Goal: Communication & Community: Answer question/provide support

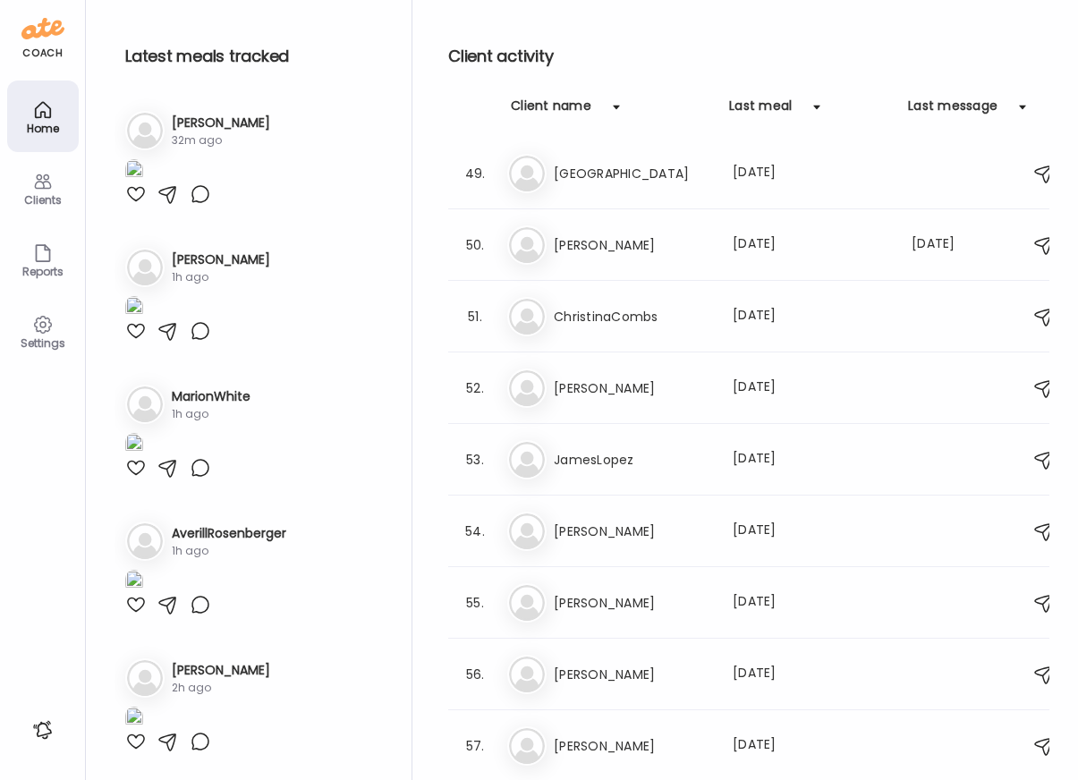
type input "**********"
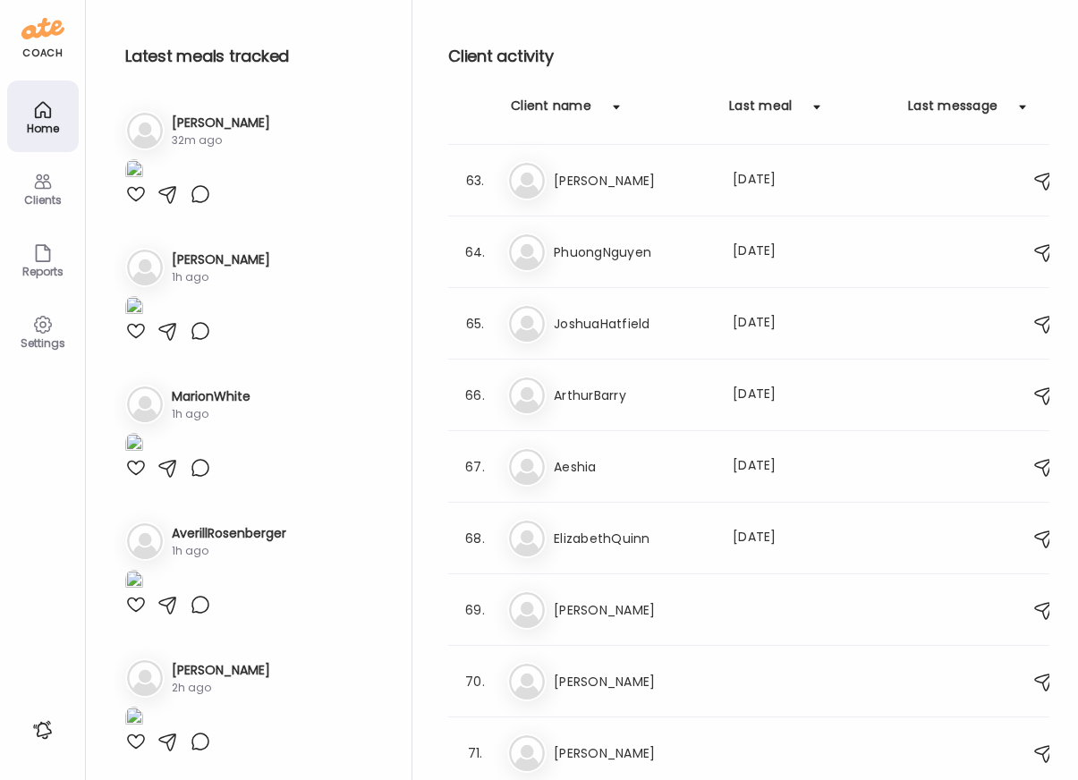
scroll to position [1213, 0]
click at [659, 457] on h3 "Farooq" at bounding box center [632, 465] width 157 height 21
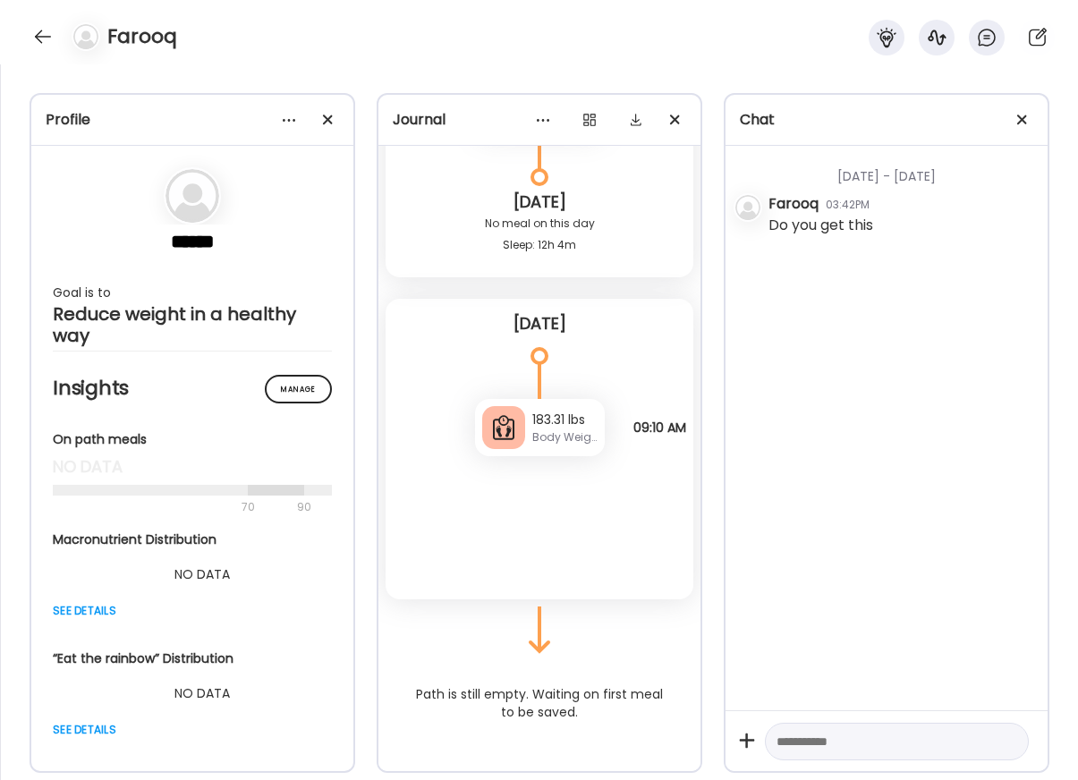
scroll to position [24386, 0]
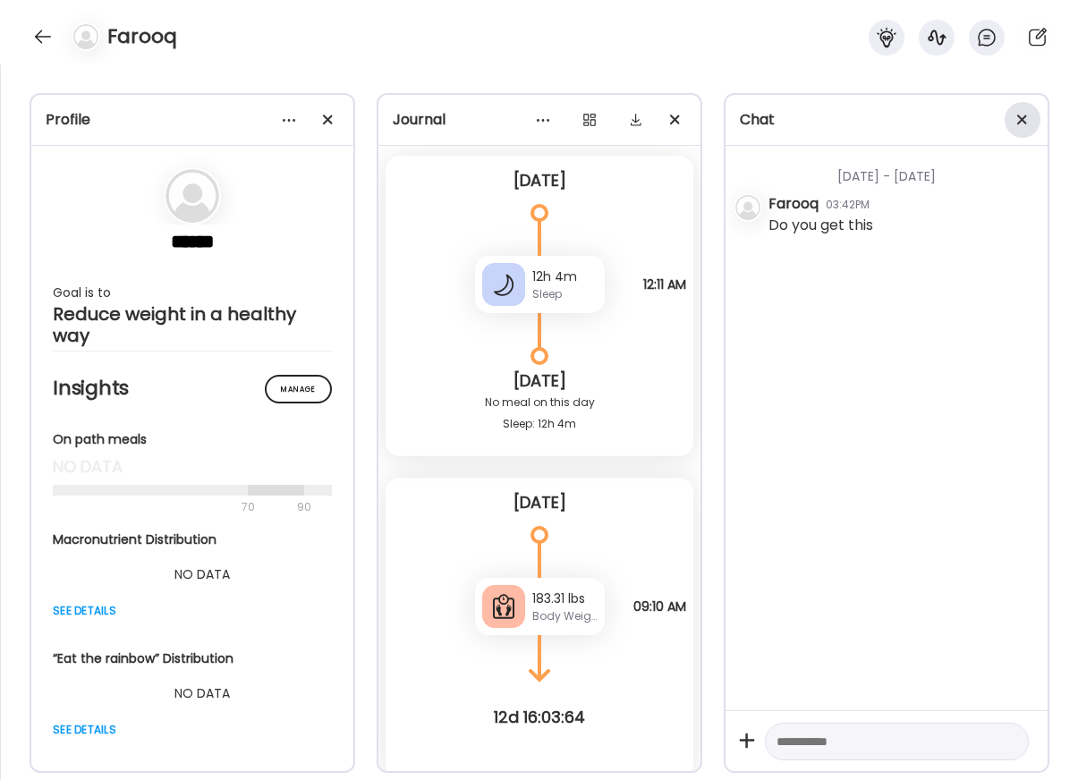
click at [1026, 114] on div at bounding box center [1022, 120] width 36 height 36
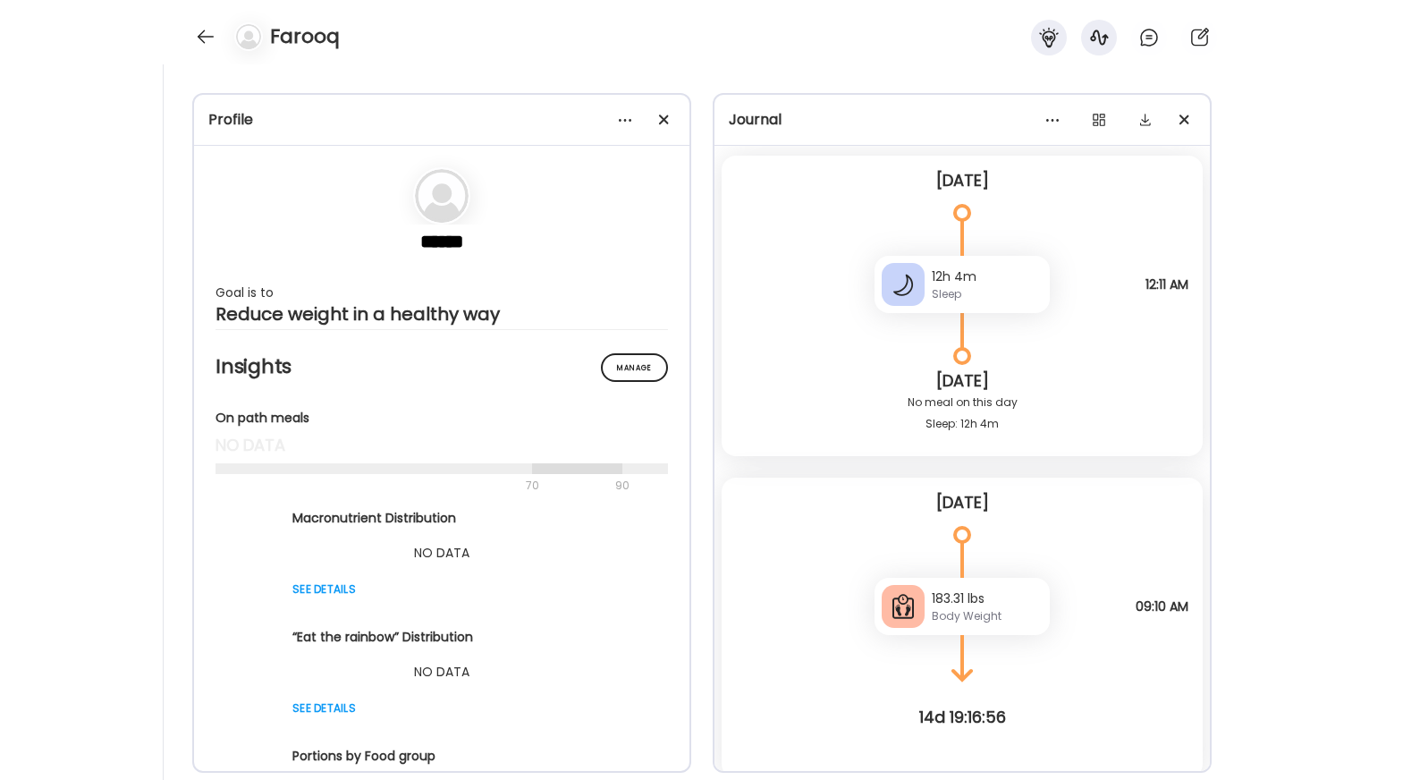
scroll to position [24907, 0]
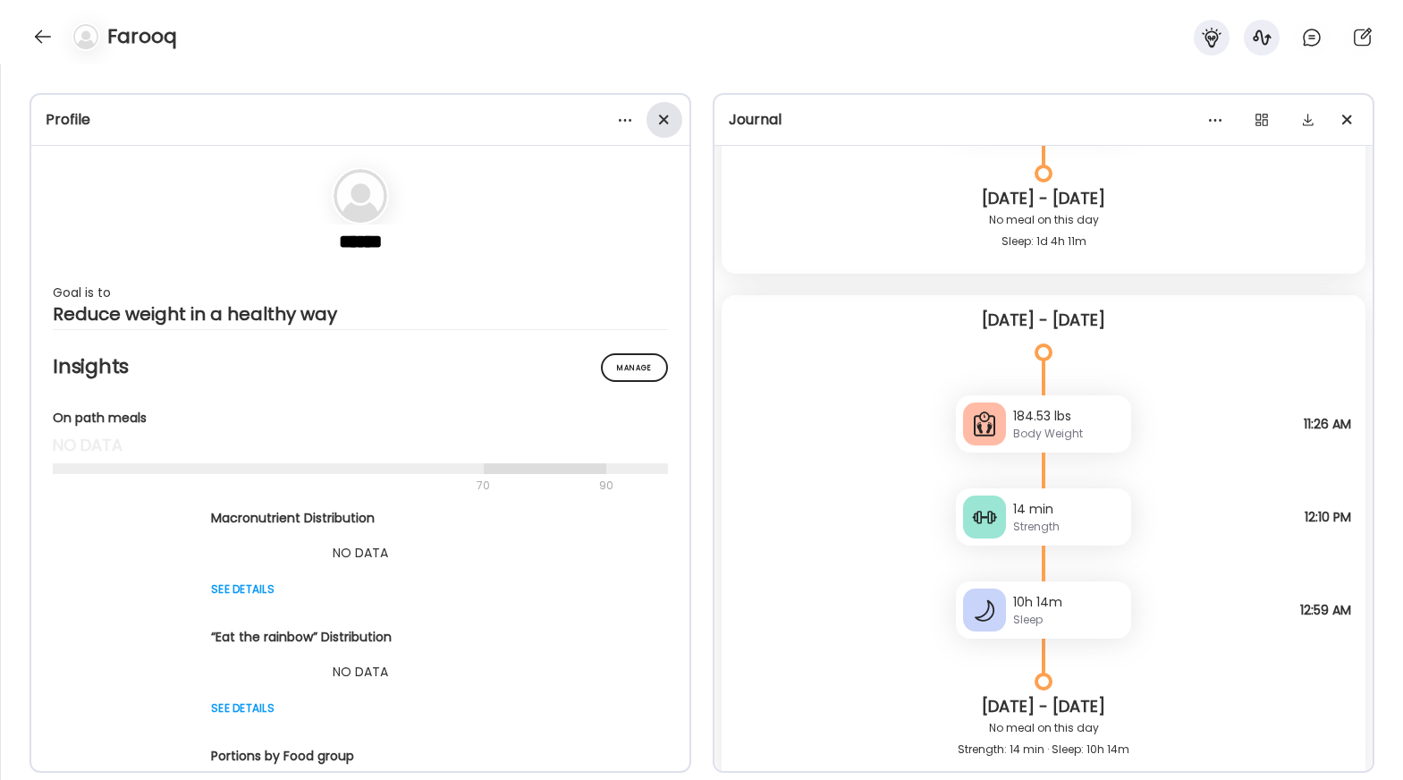
click at [655, 121] on div at bounding box center [665, 120] width 36 height 36
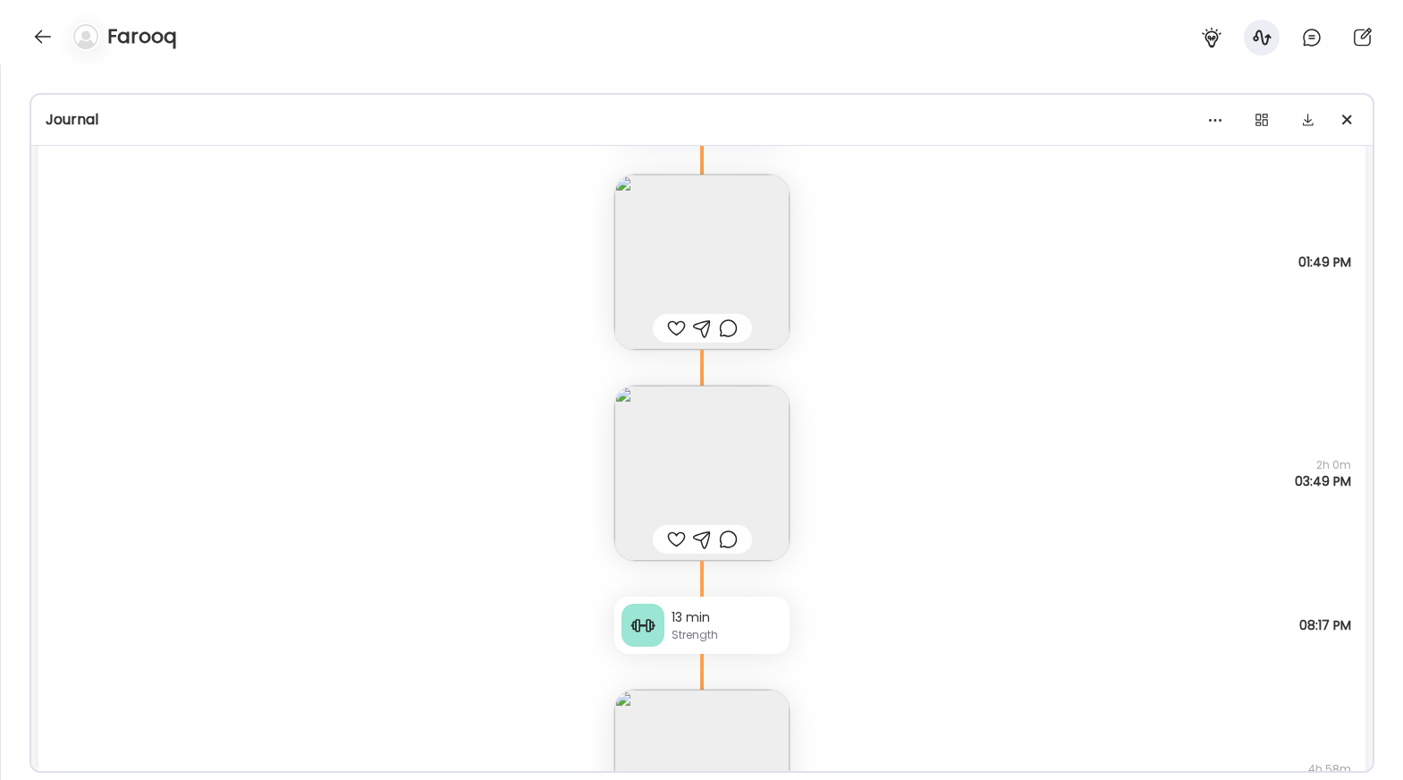
scroll to position [17863, 0]
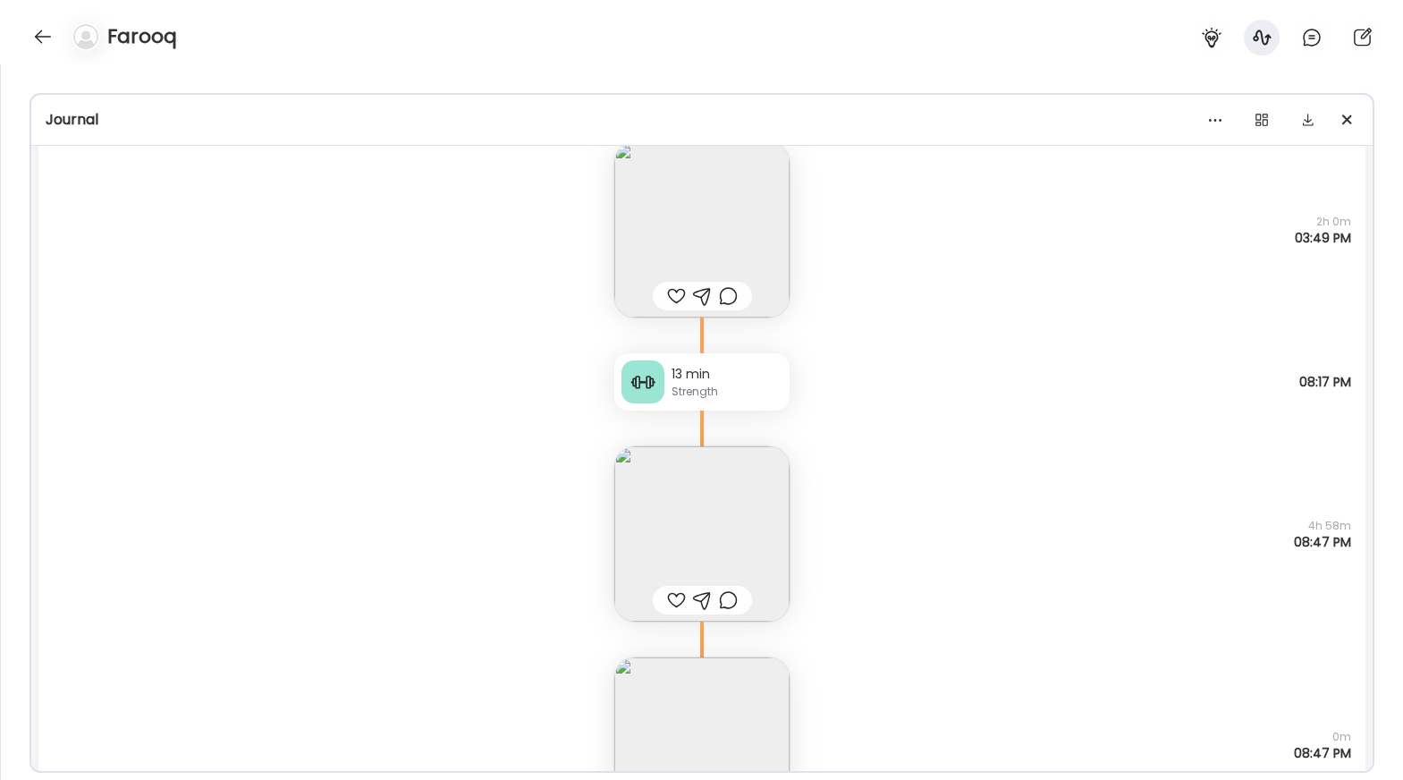
click at [756, 493] on img at bounding box center [701, 533] width 175 height 175
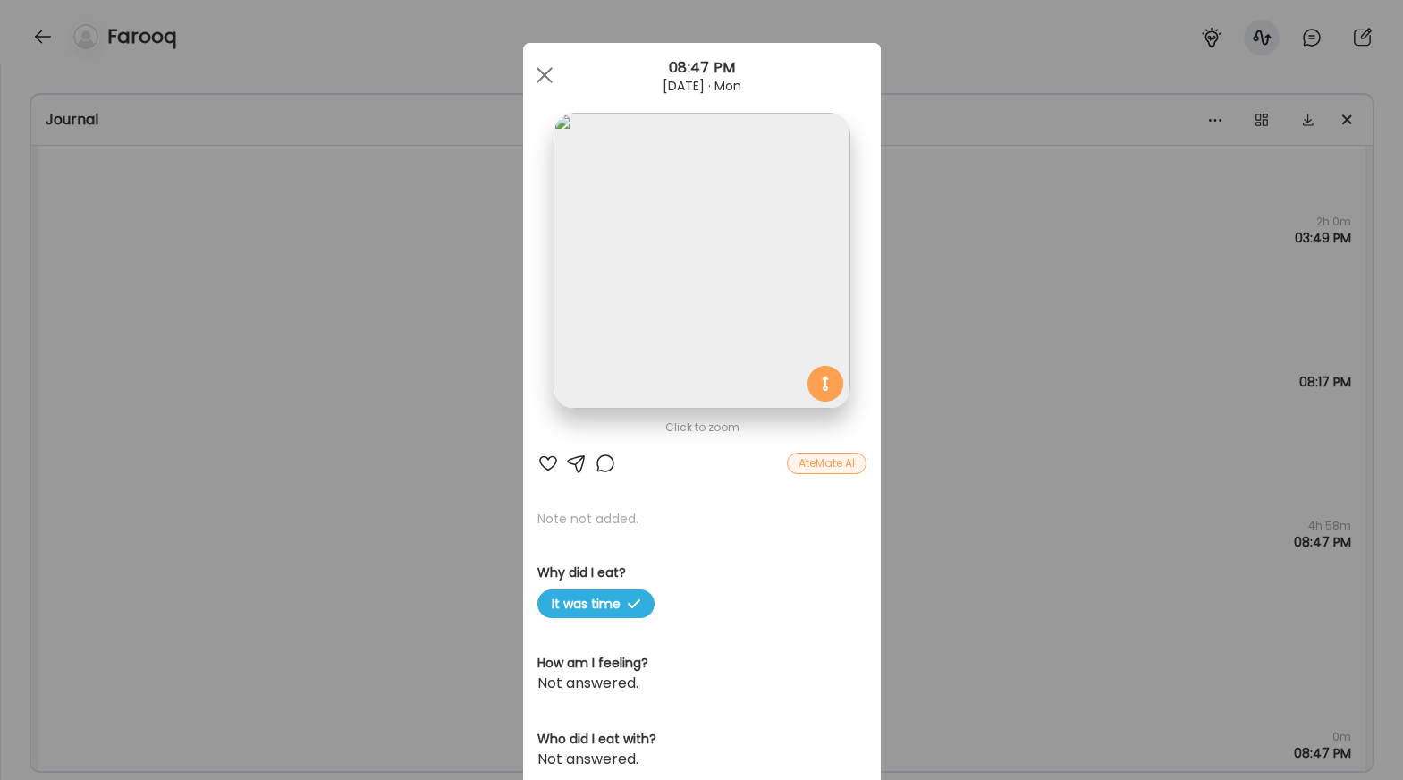
click at [728, 282] on img at bounding box center [702, 261] width 296 height 296
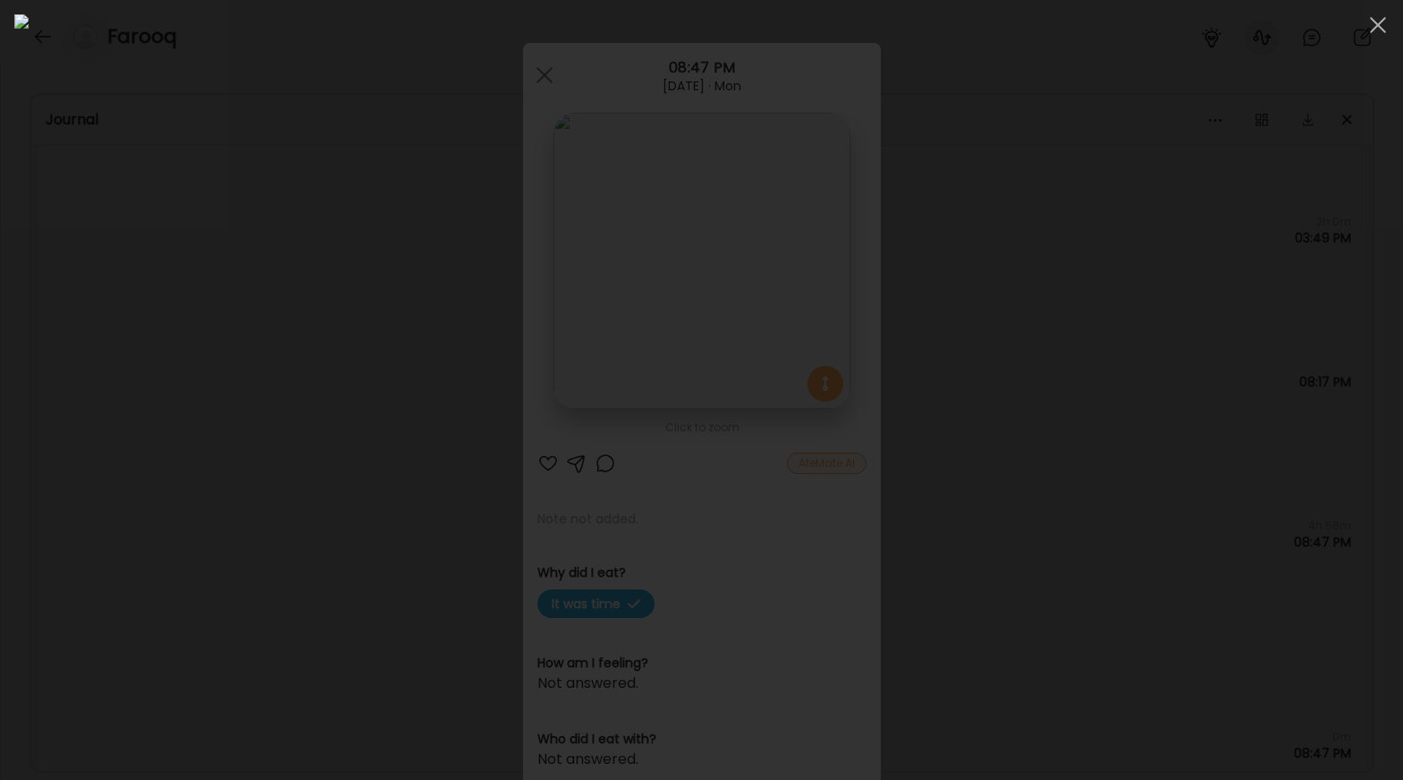
click at [1077, 347] on div at bounding box center [701, 389] width 1374 height 751
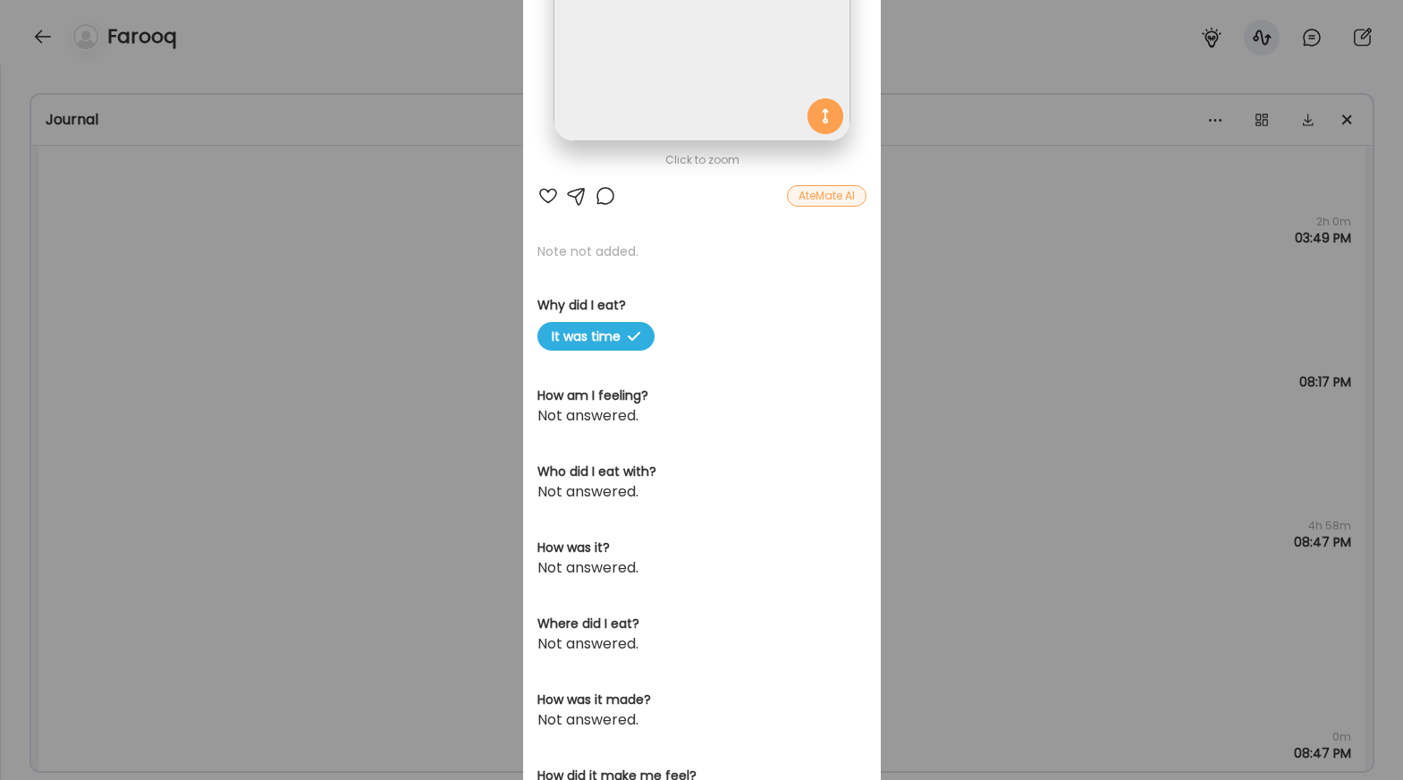
scroll to position [326, 0]
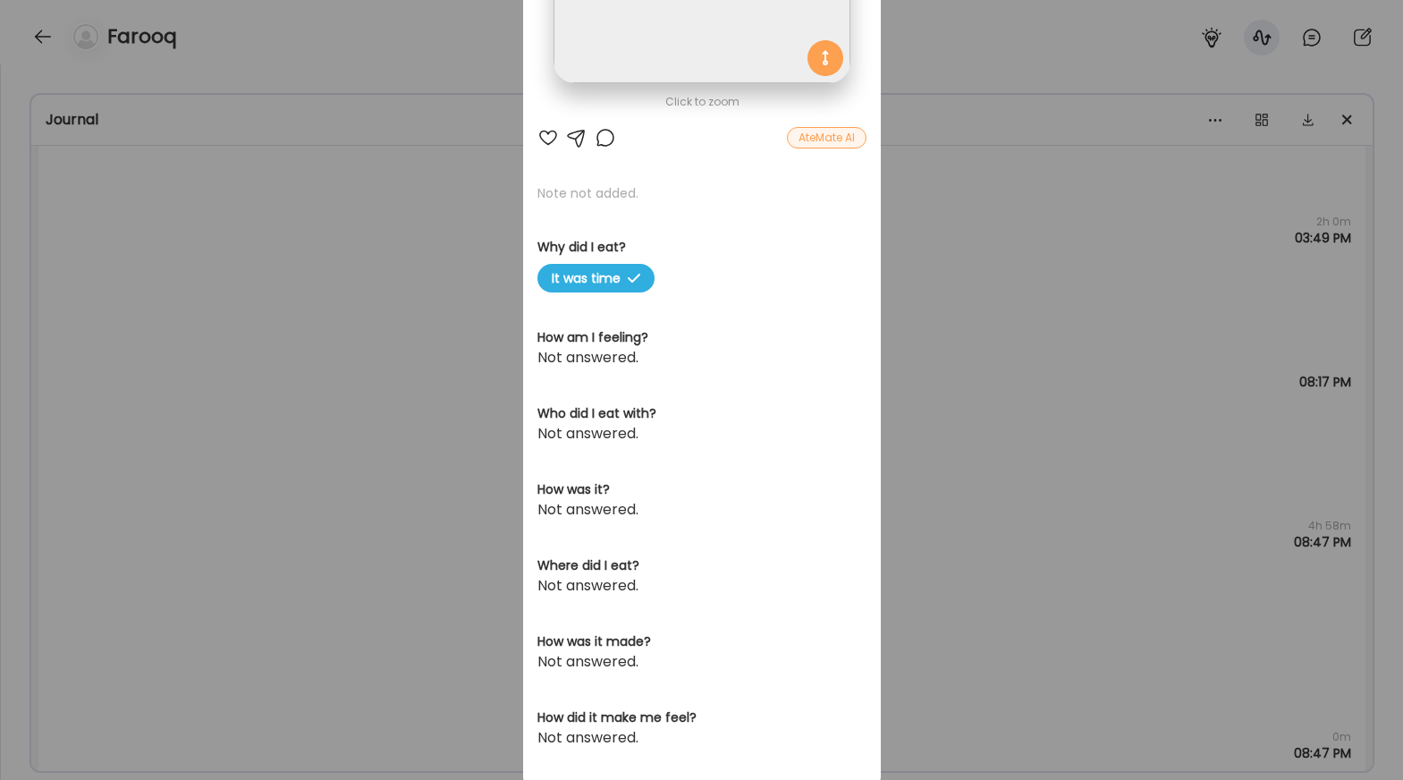
click at [925, 442] on div "Ate Coach Dashboard Wahoo! It’s official Take a moment to set up your Coach Pro…" at bounding box center [701, 390] width 1403 height 780
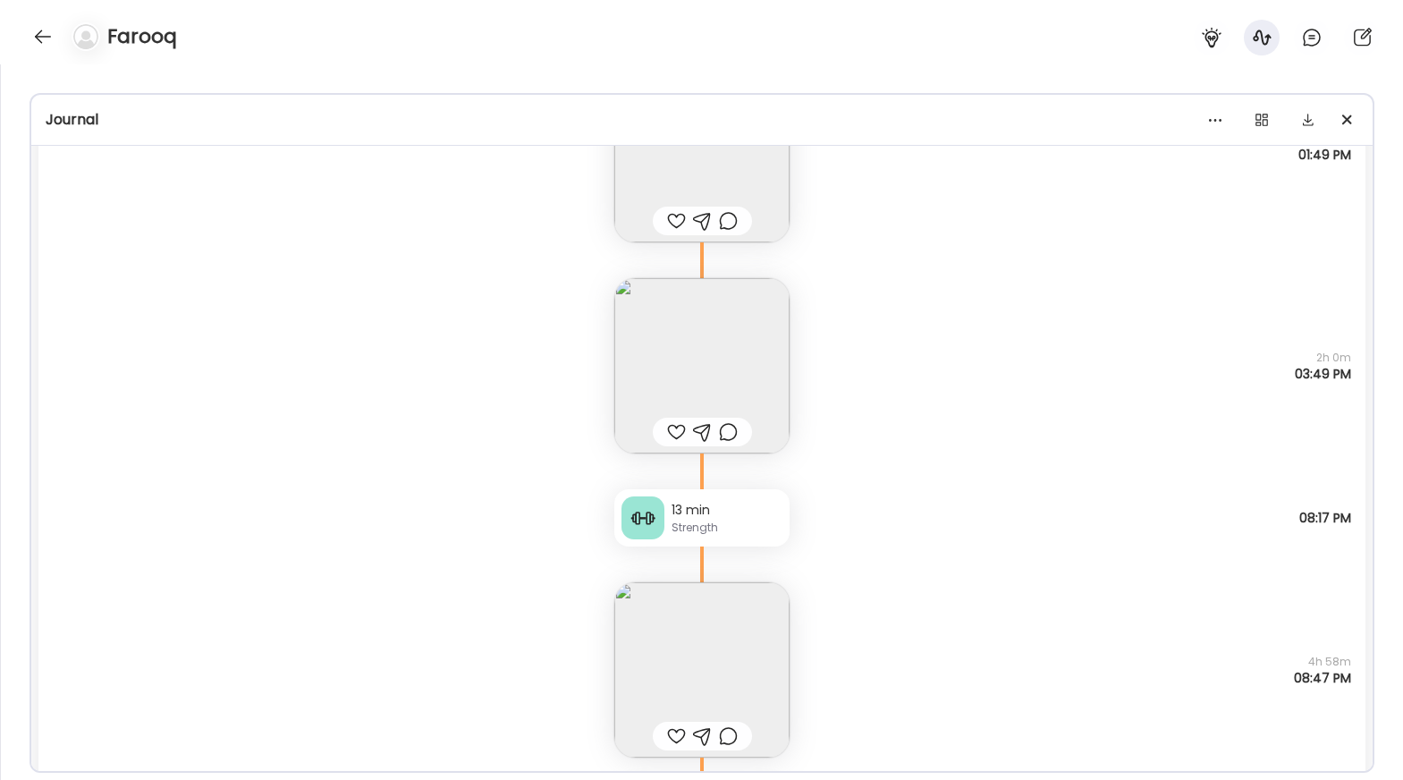
scroll to position [18025, 0]
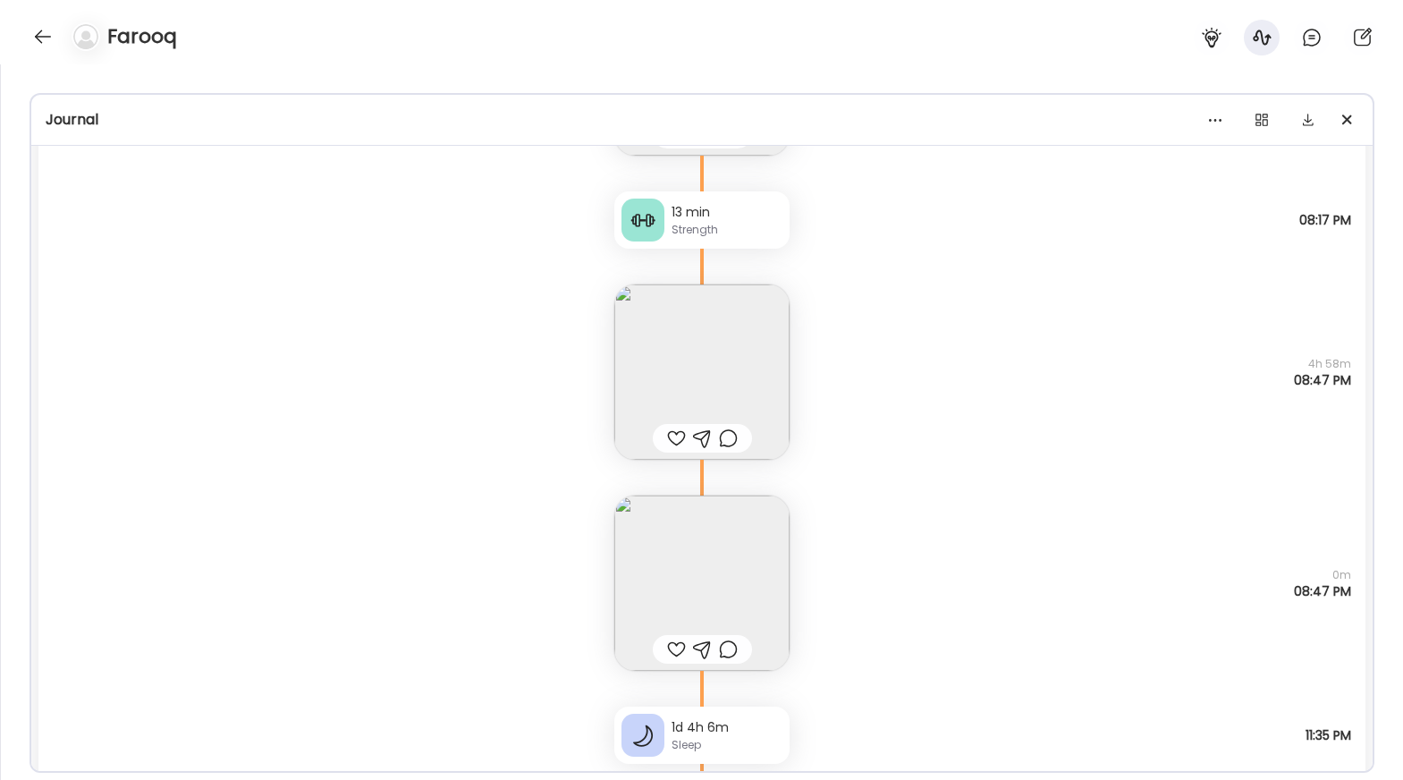
click at [698, 571] on img at bounding box center [701, 582] width 175 height 175
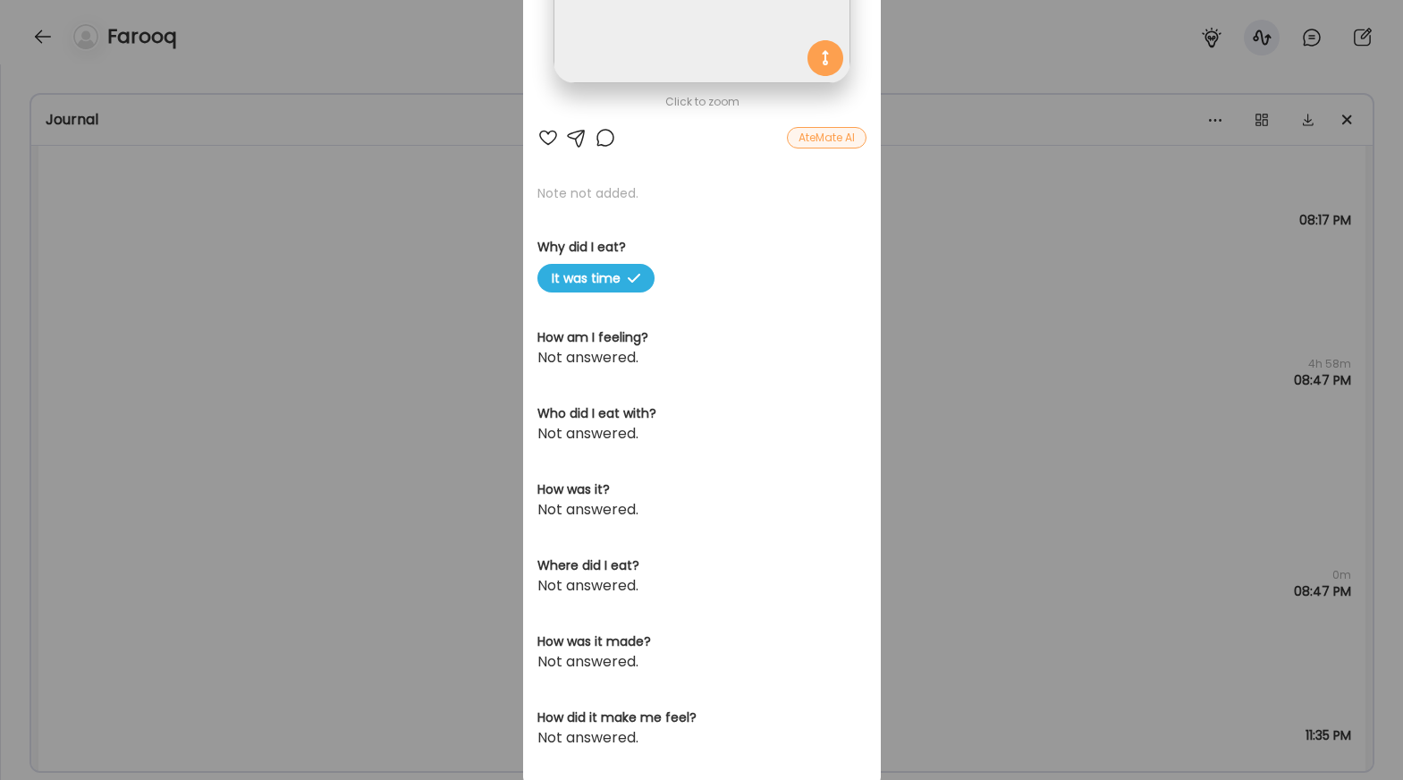
click at [996, 393] on div "Ate Coach Dashboard Wahoo! It’s official Take a moment to set up your Coach Pro…" at bounding box center [701, 390] width 1403 height 780
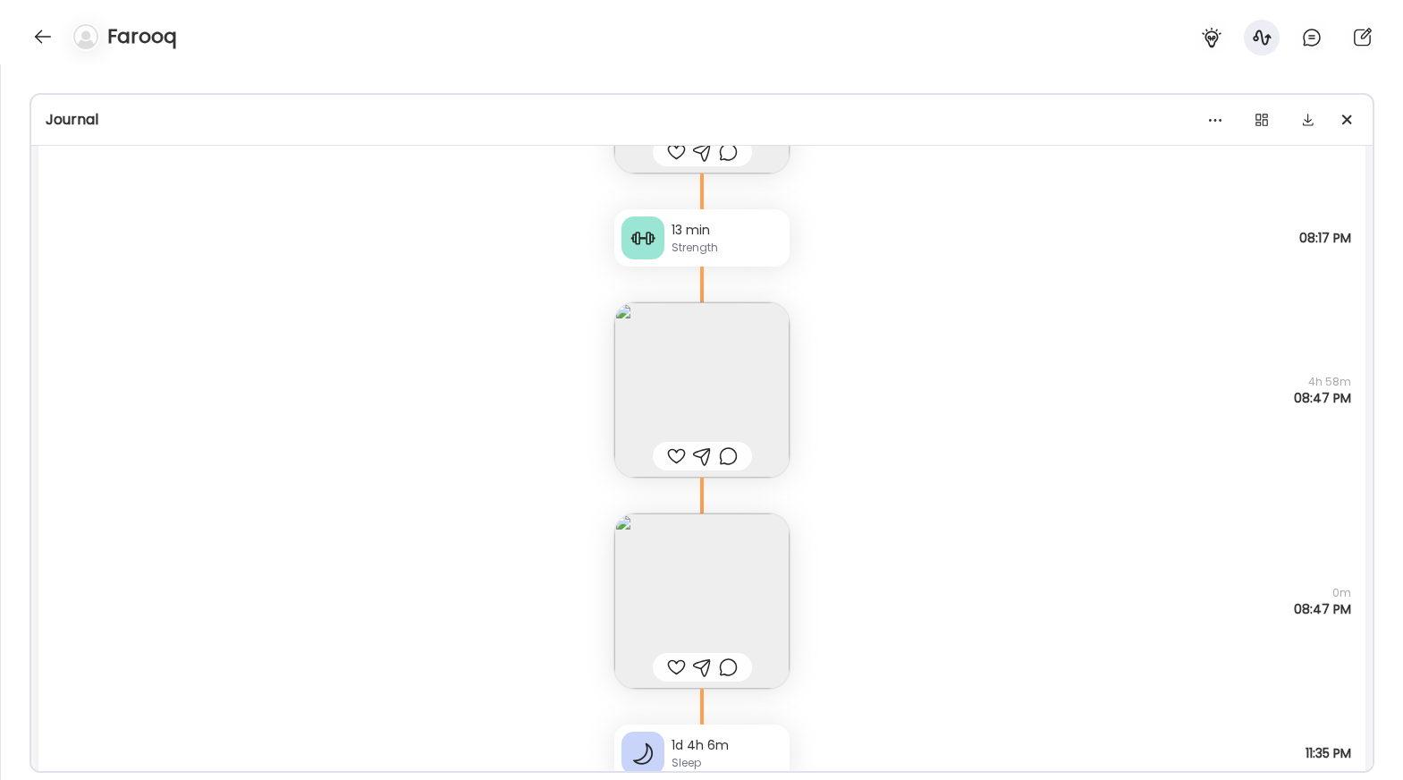
scroll to position [18045, 0]
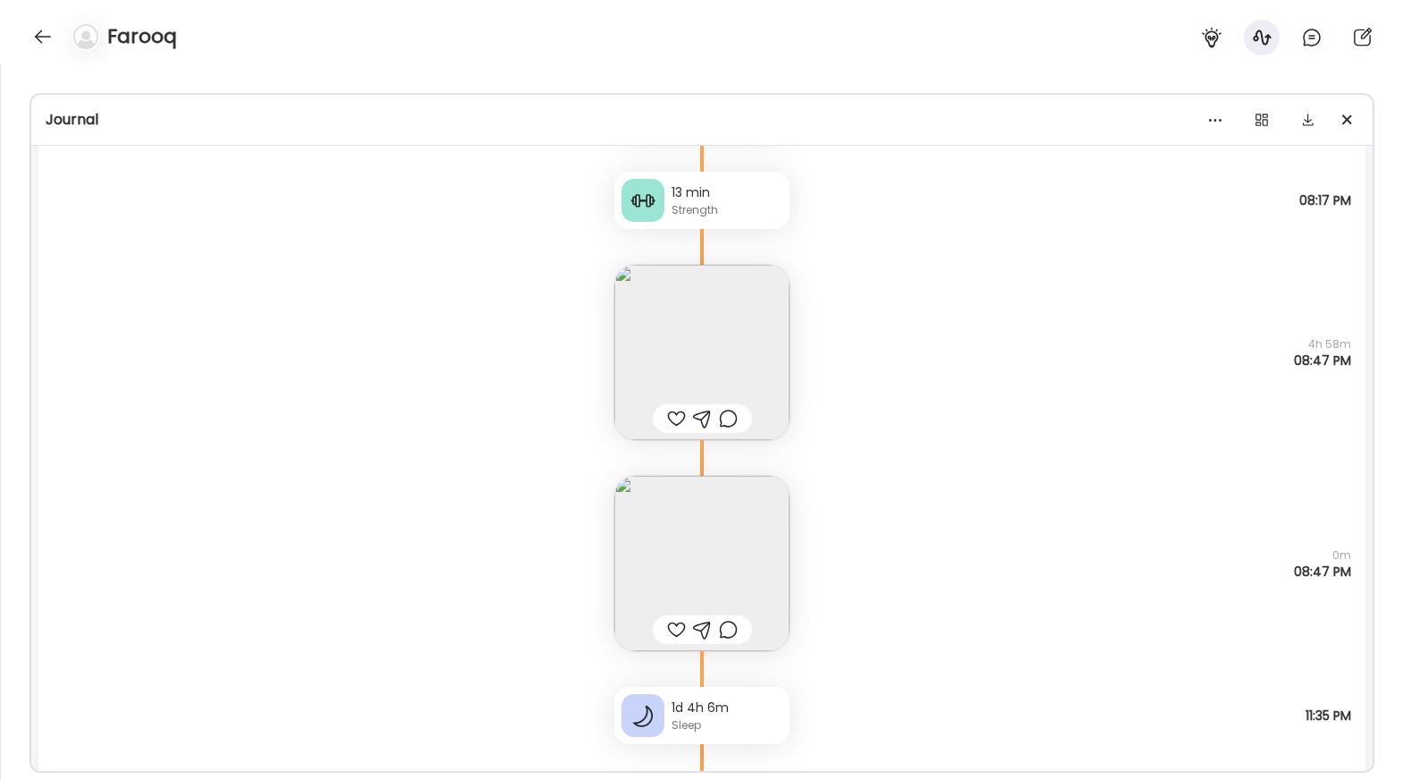
click at [741, 316] on img at bounding box center [701, 352] width 175 height 175
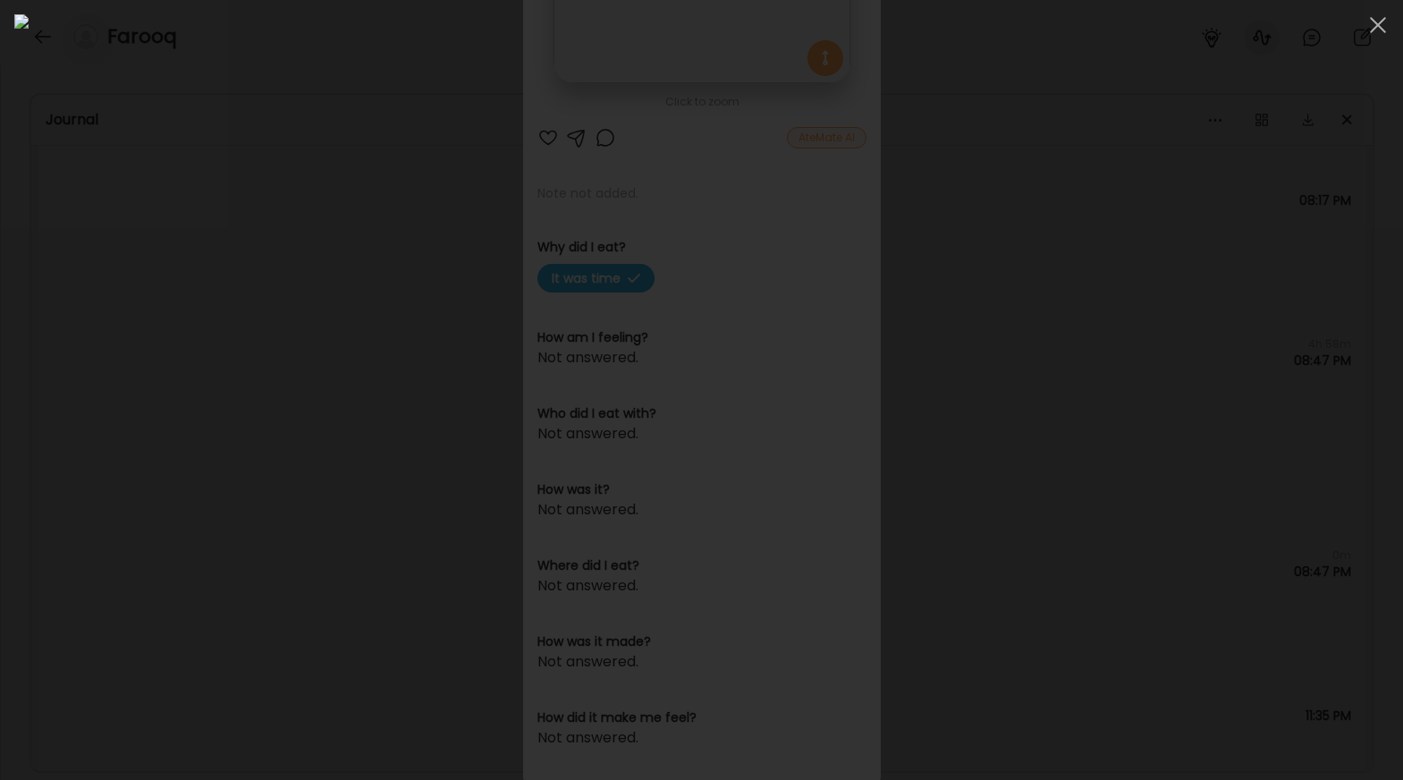
click at [1077, 402] on div at bounding box center [701, 389] width 1374 height 751
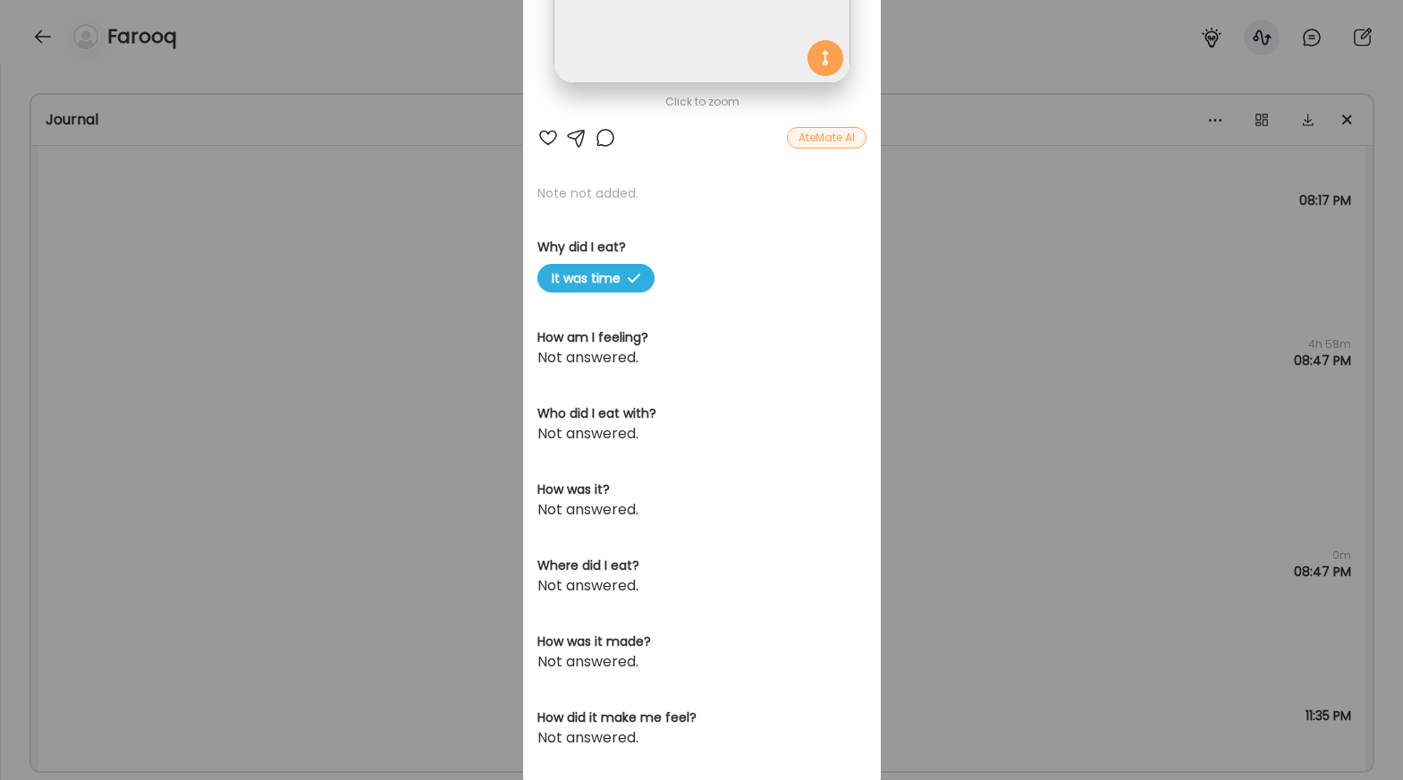
click at [1077, 396] on div "Ate Coach Dashboard Wahoo! It’s official Take a moment to set up your Coach Pro…" at bounding box center [701, 390] width 1403 height 780
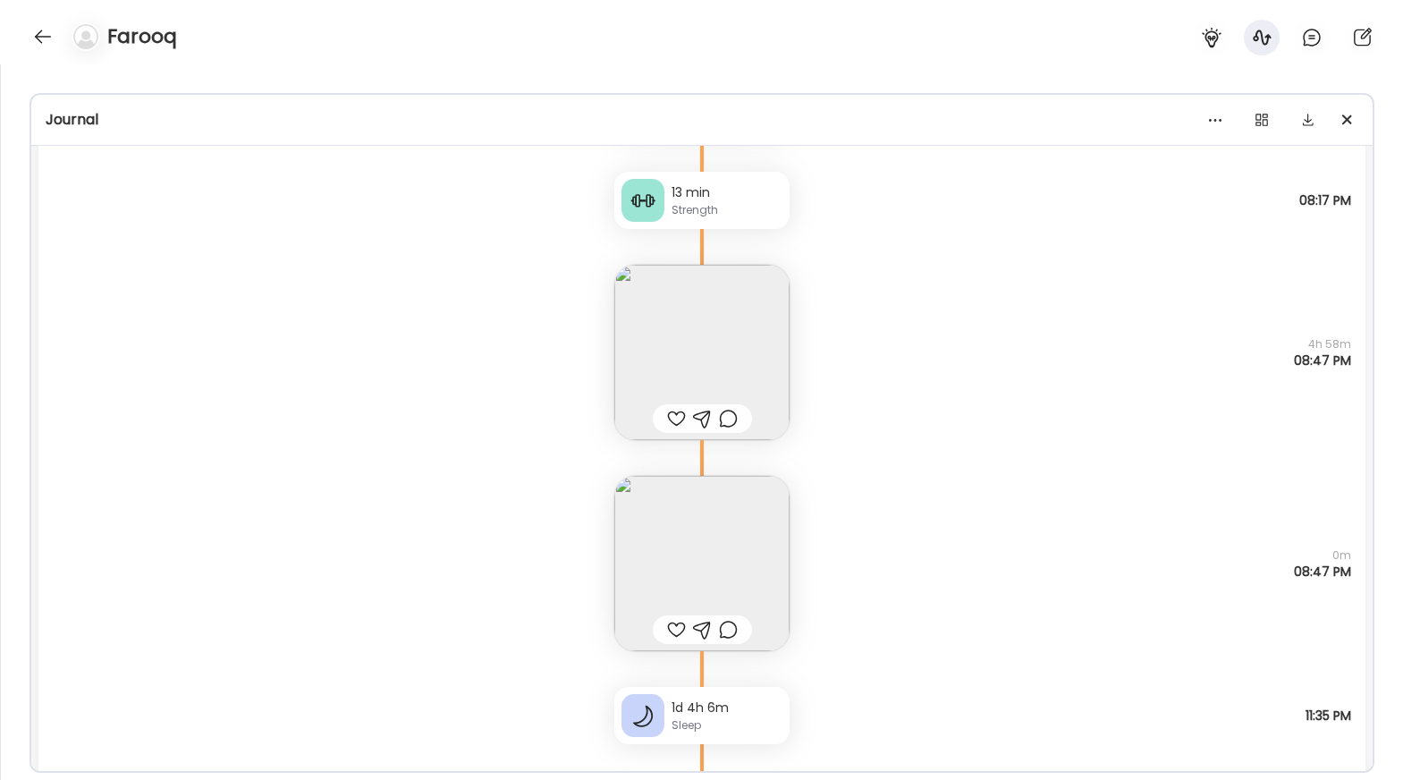
click at [696, 578] on img at bounding box center [701, 563] width 175 height 175
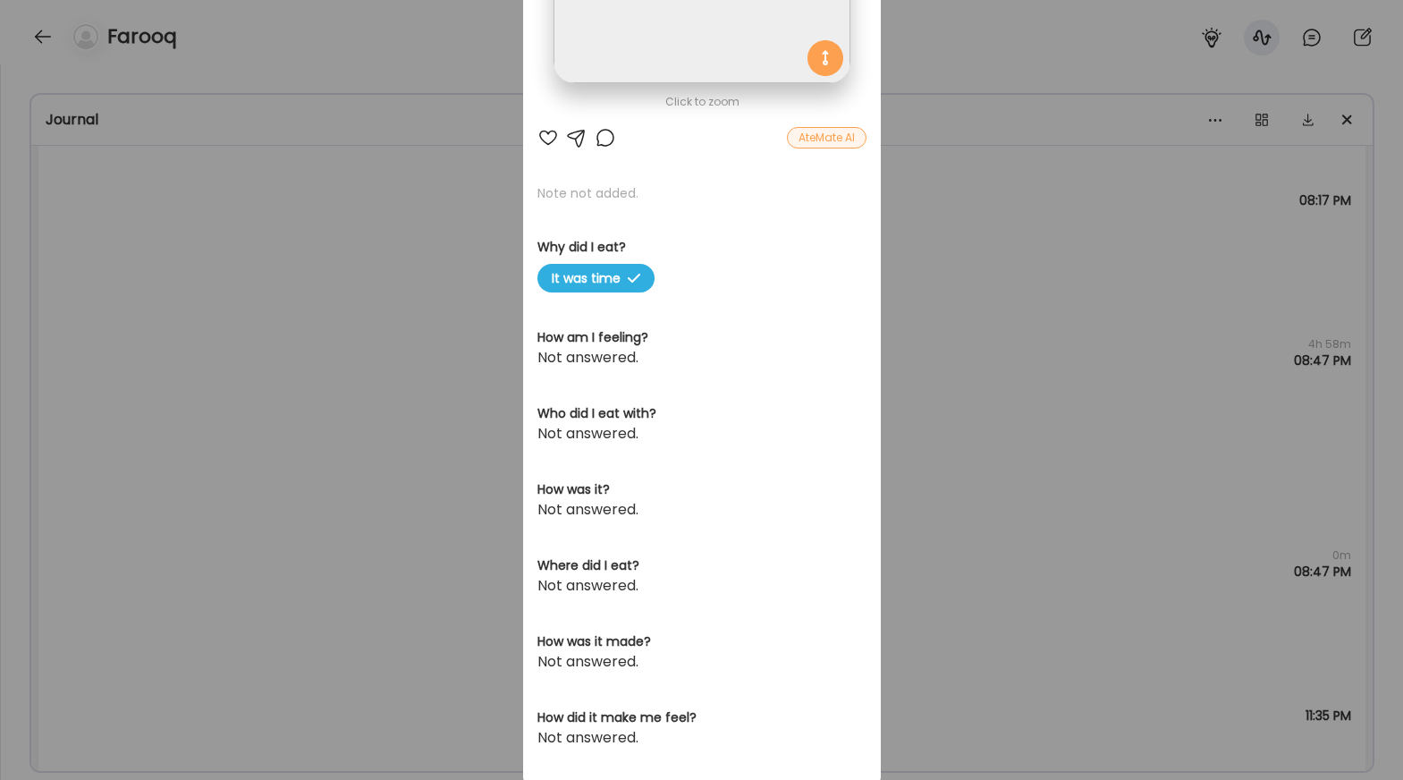
scroll to position [236, 0]
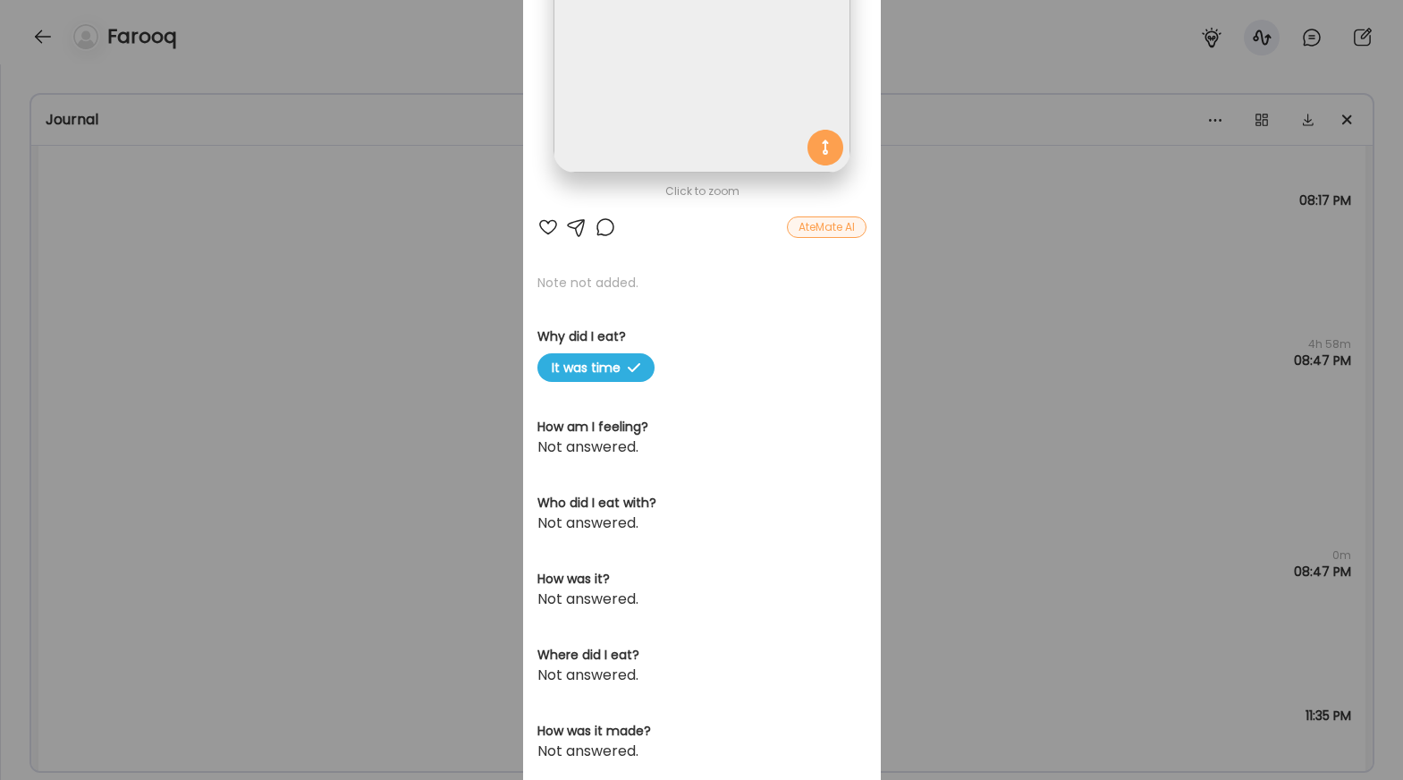
click at [681, 131] on img at bounding box center [702, 25] width 296 height 296
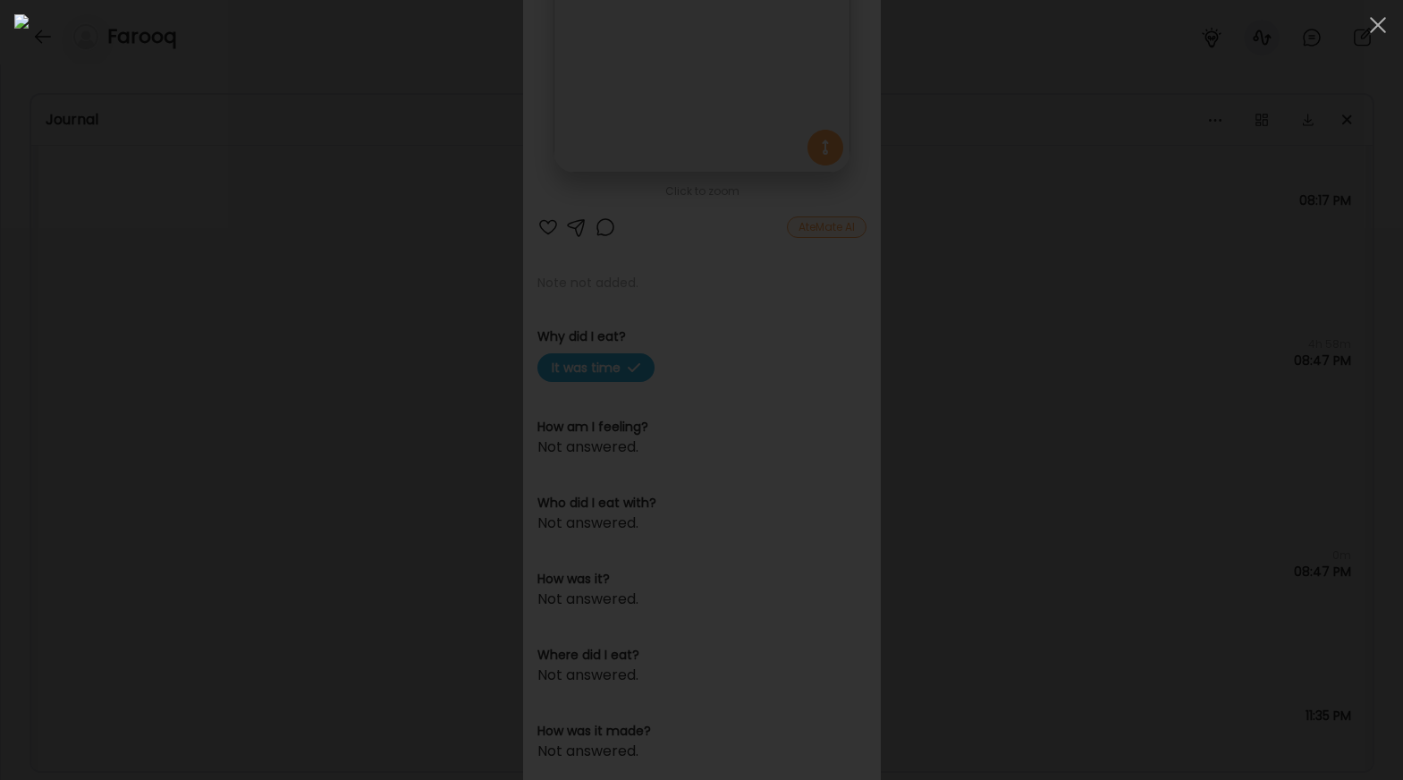
click at [1077, 292] on div at bounding box center [701, 389] width 1374 height 751
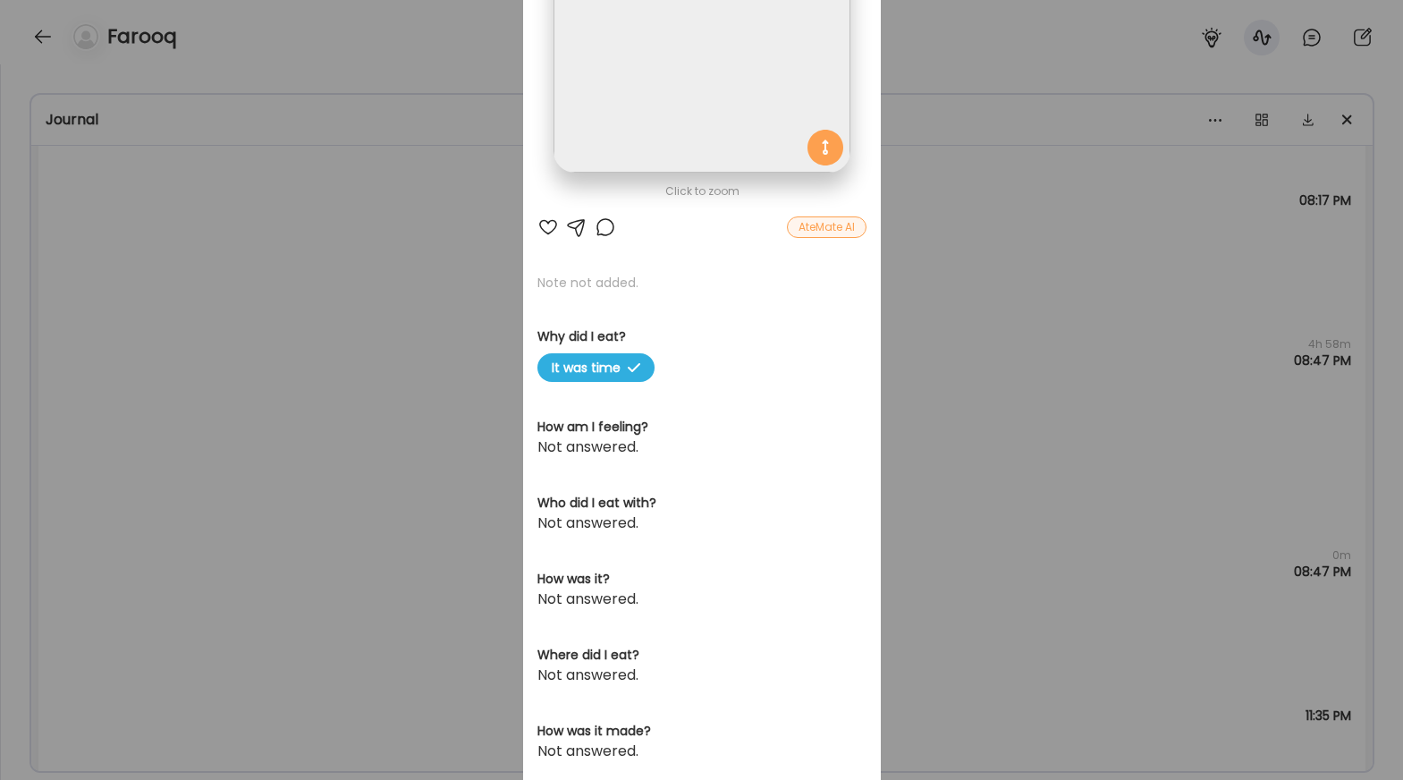
click at [983, 379] on div "Ate Coach Dashboard Wahoo! It’s official Take a moment to set up your Coach Pro…" at bounding box center [701, 390] width 1403 height 780
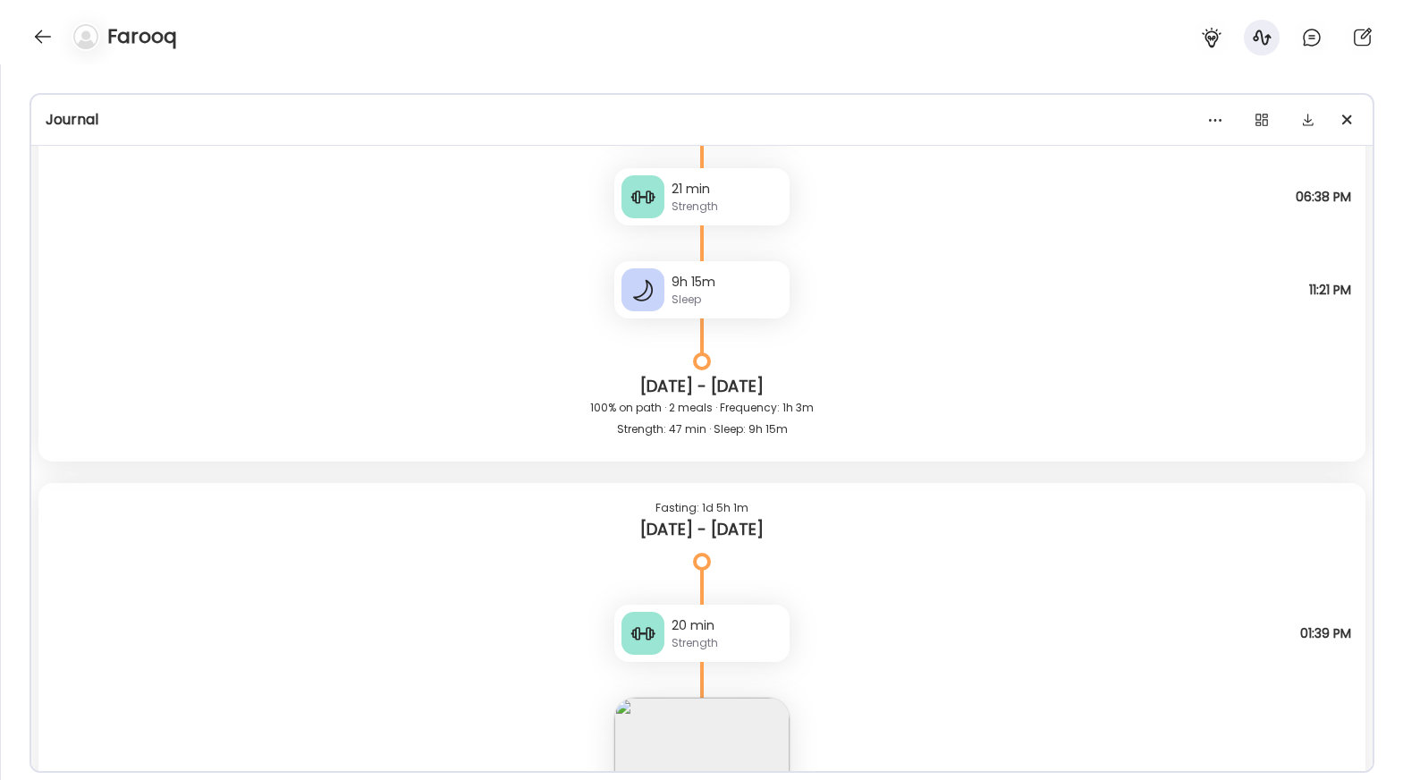
scroll to position [16549, 0]
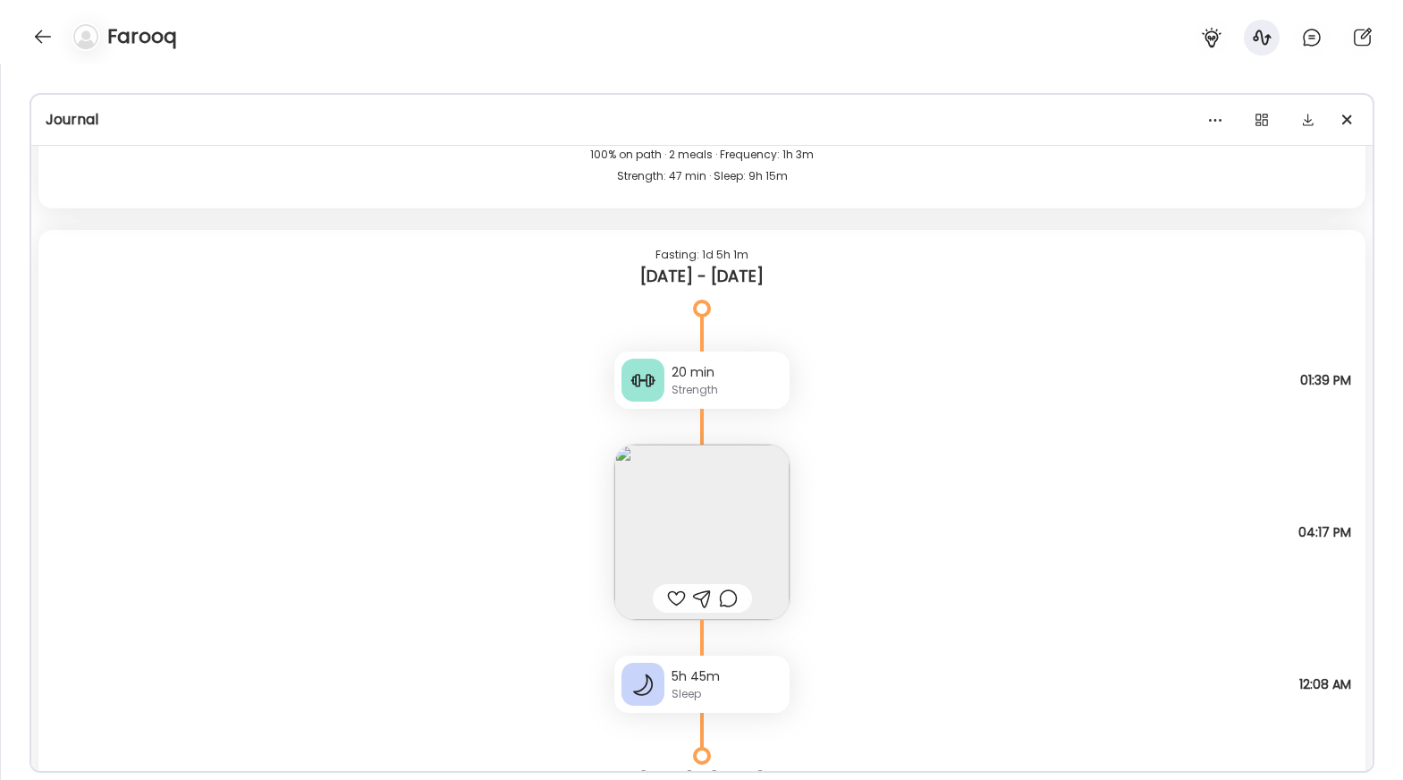
click at [700, 499] on img at bounding box center [701, 531] width 175 height 175
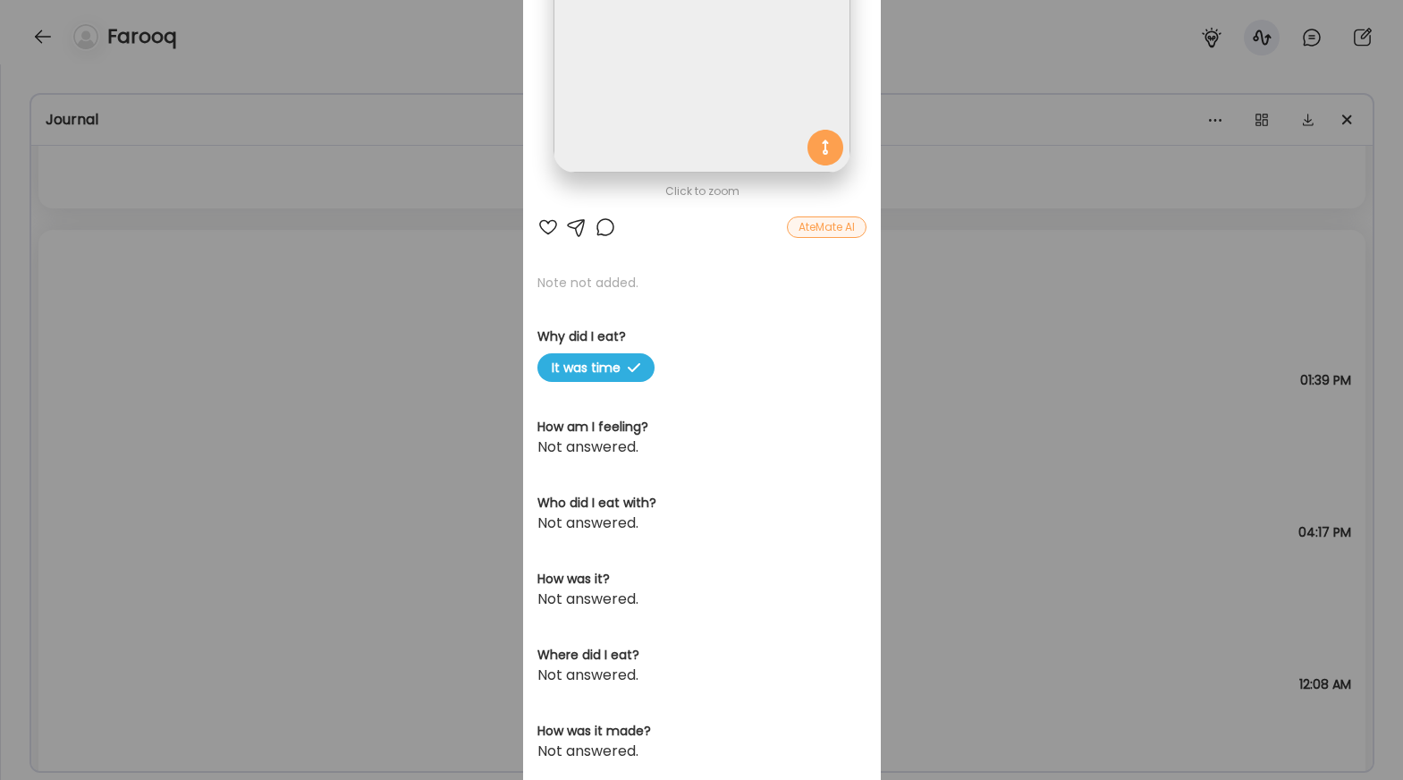
scroll to position [52, 0]
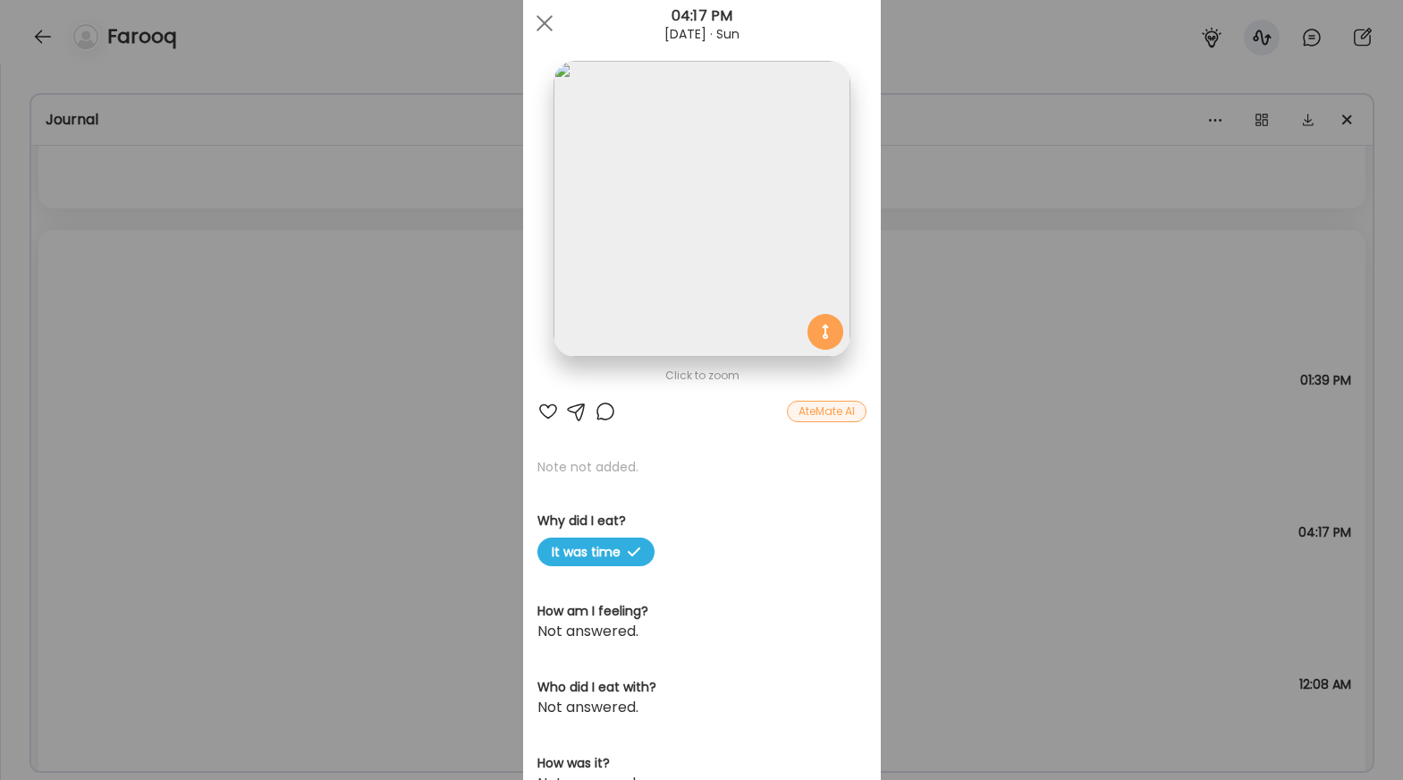
click at [754, 241] on img at bounding box center [702, 209] width 296 height 296
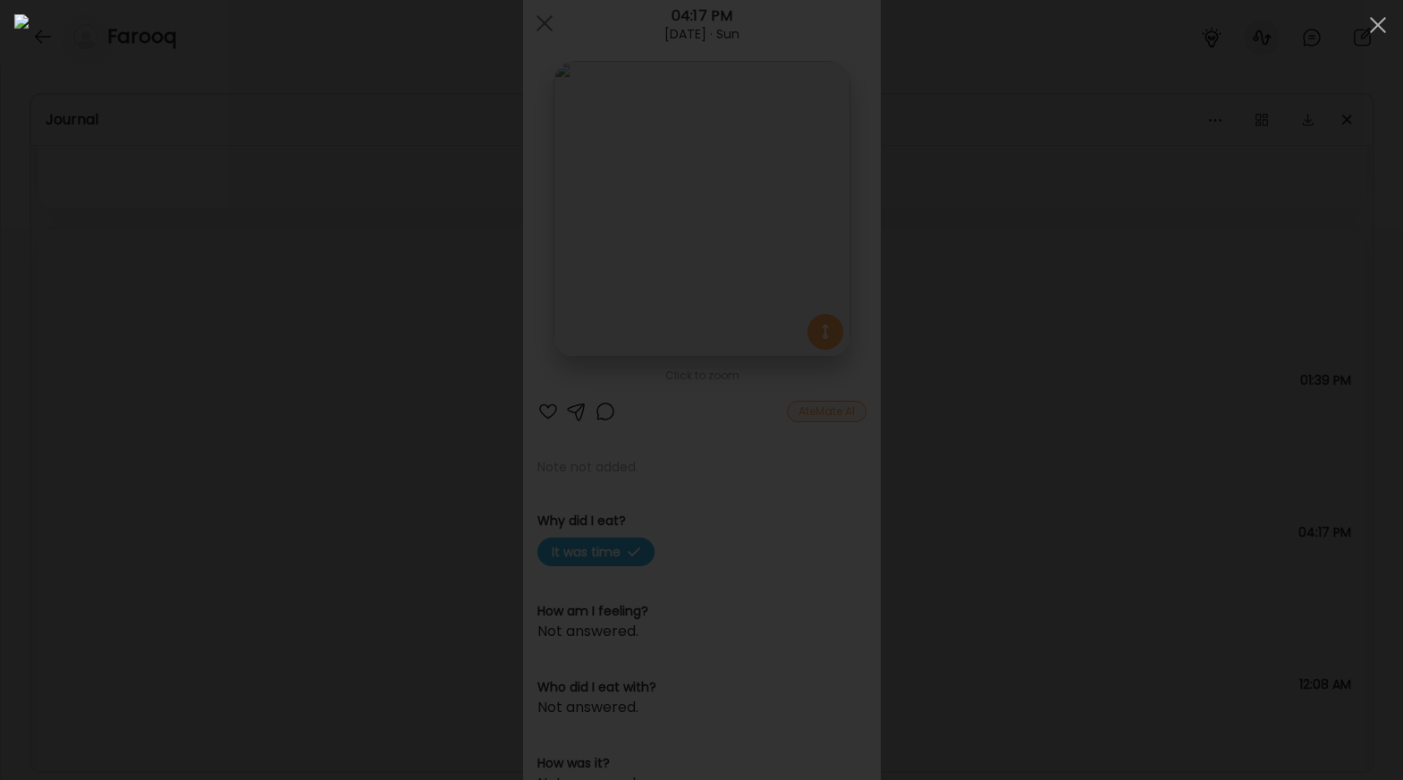
click at [1077, 280] on div at bounding box center [701, 389] width 1374 height 751
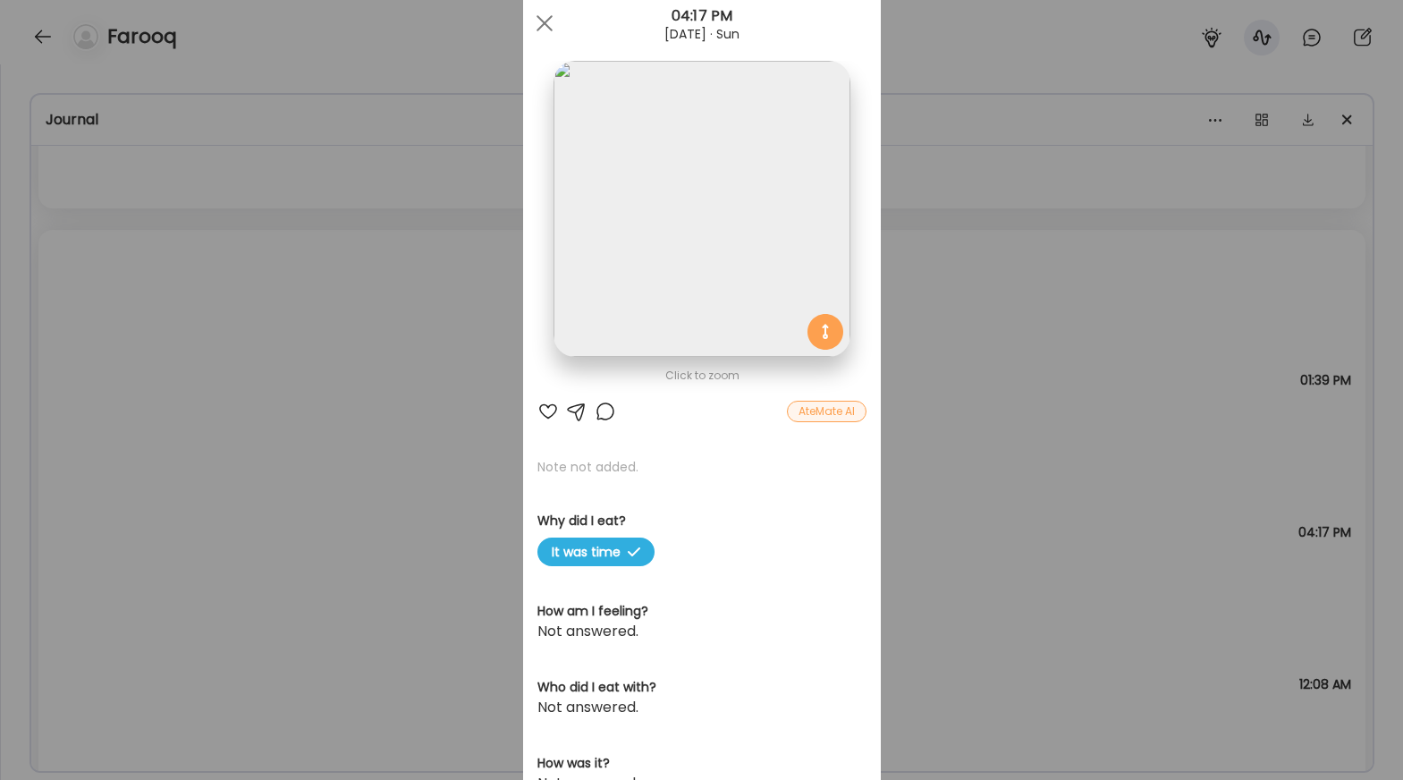
click at [1077, 380] on div "Ate Coach Dashboard Wahoo! It’s official Take a moment to set up your Coach Pro…" at bounding box center [701, 390] width 1403 height 780
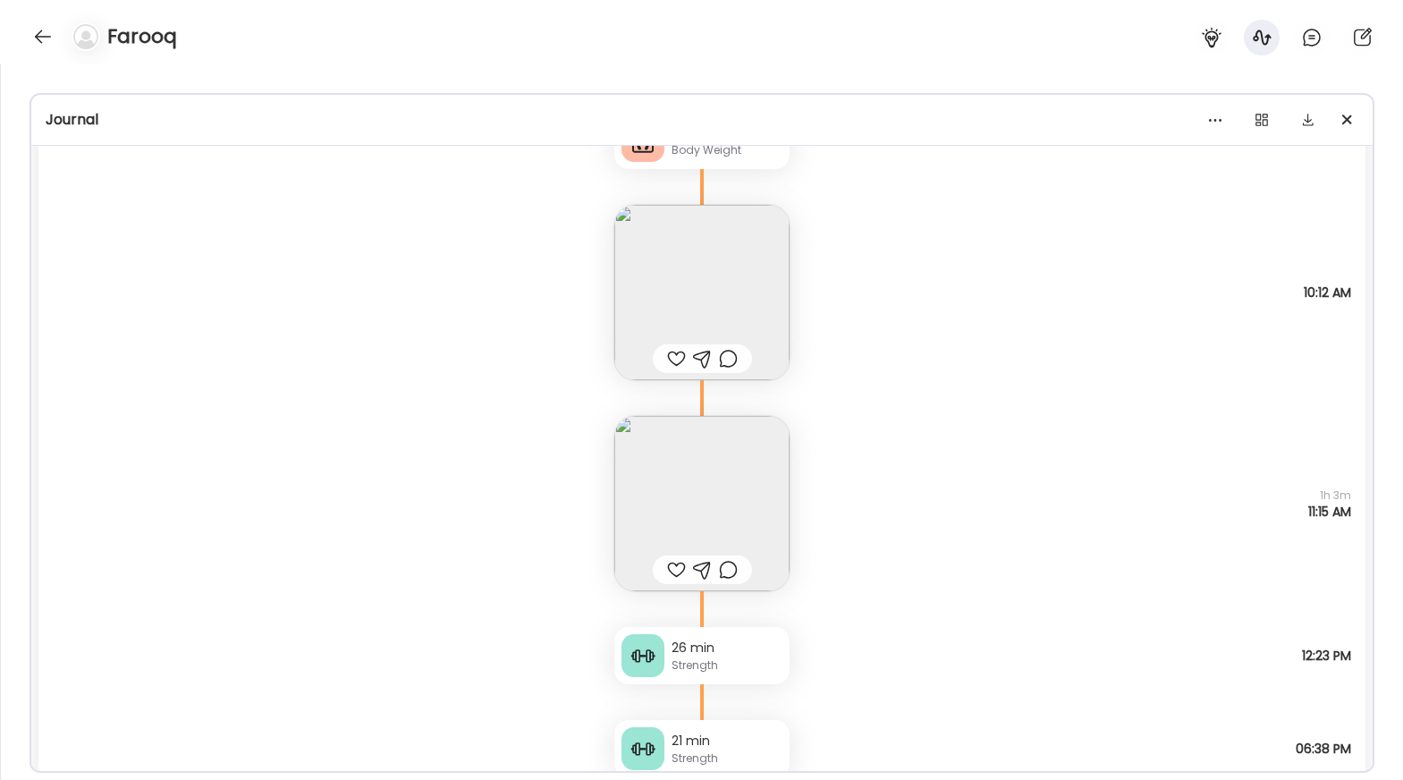
scroll to position [15740, 0]
click at [682, 539] on img at bounding box center [701, 506] width 175 height 175
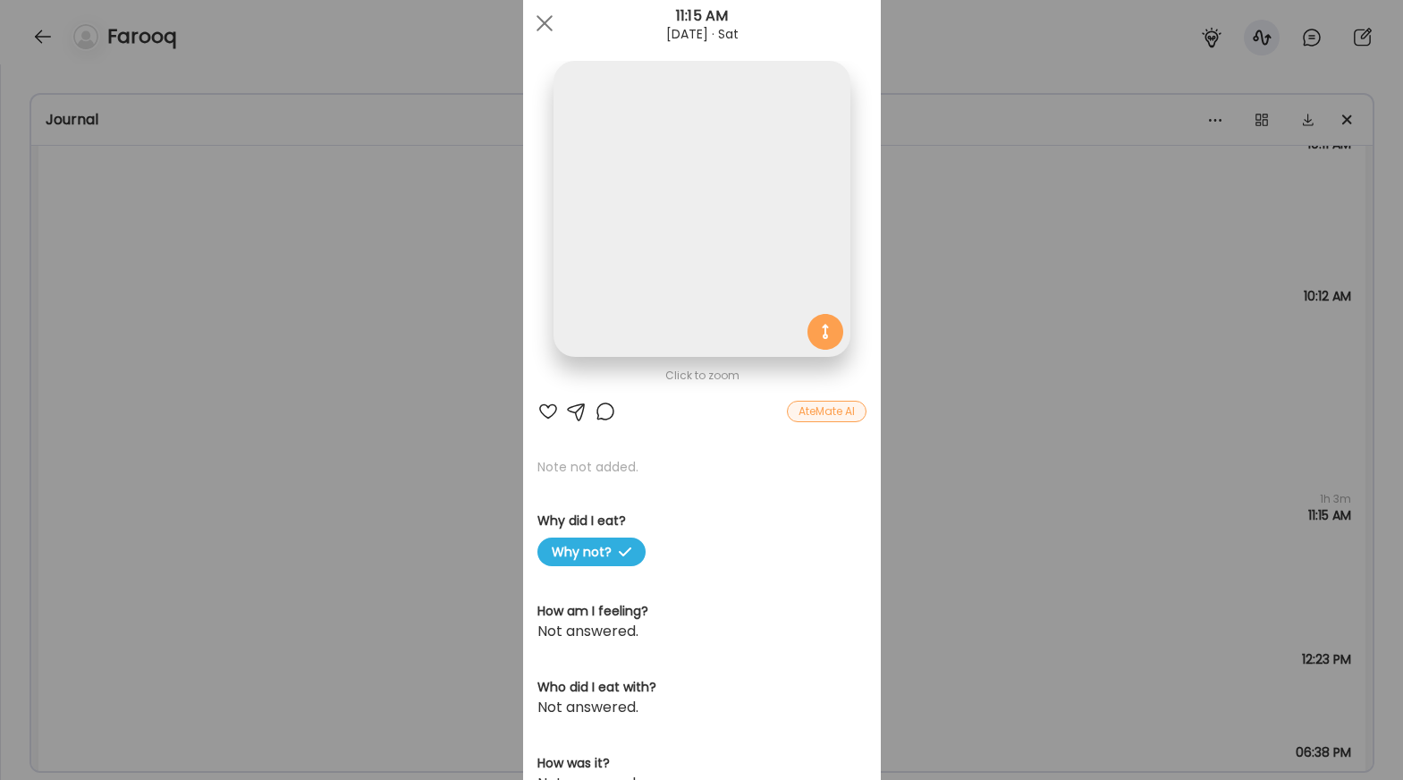
click at [708, 243] on img at bounding box center [702, 209] width 296 height 296
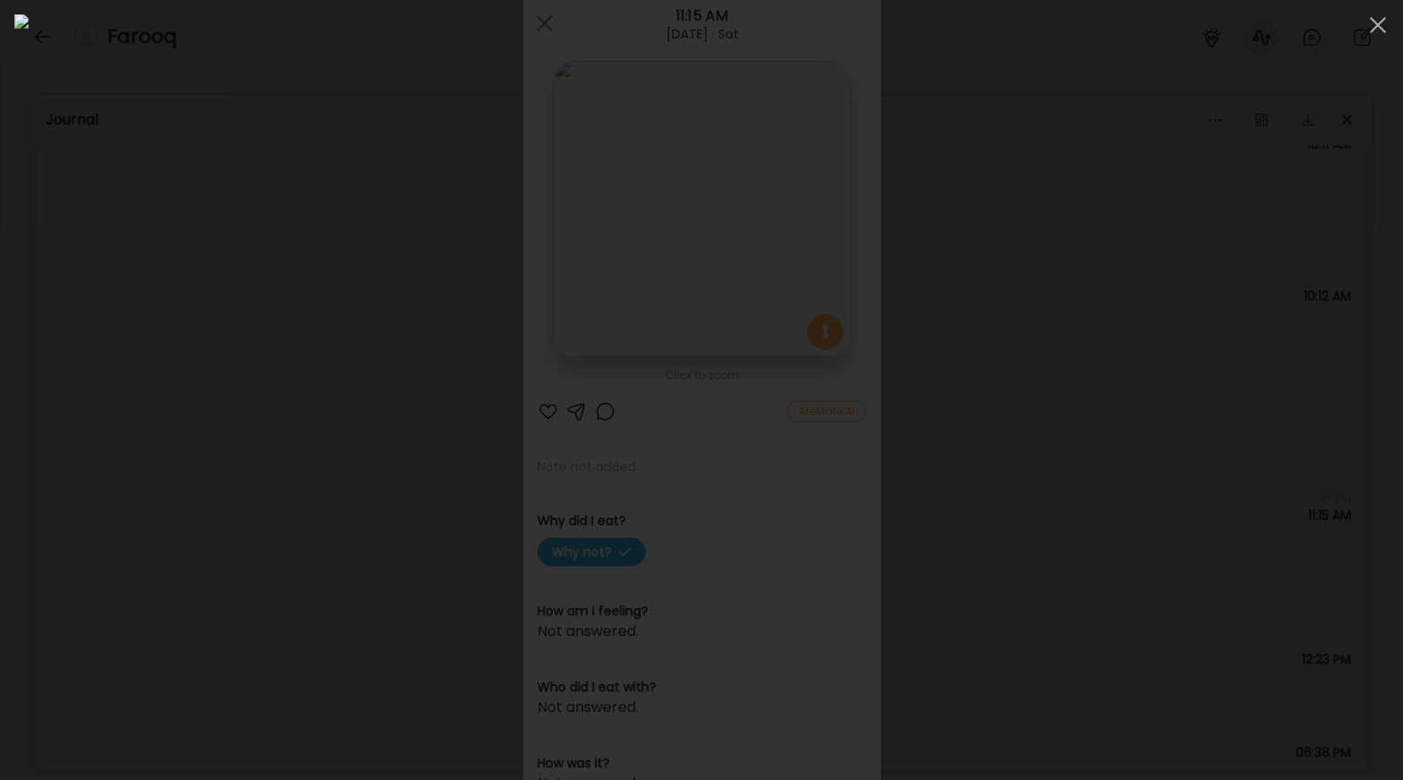
click at [1077, 267] on div at bounding box center [701, 389] width 1374 height 751
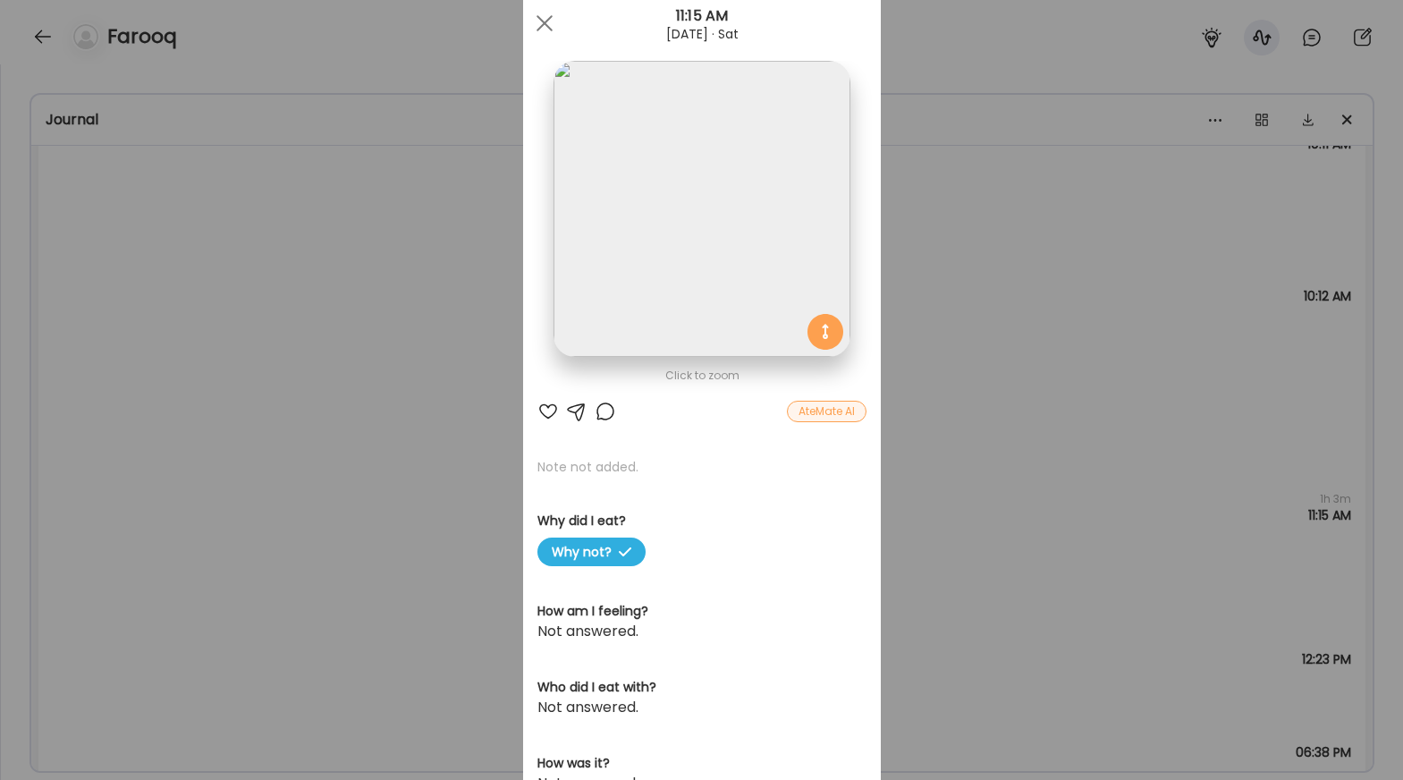
click at [1073, 362] on div "Ate Coach Dashboard Wahoo! It’s official Take a moment to set up your Coach Pro…" at bounding box center [701, 390] width 1403 height 780
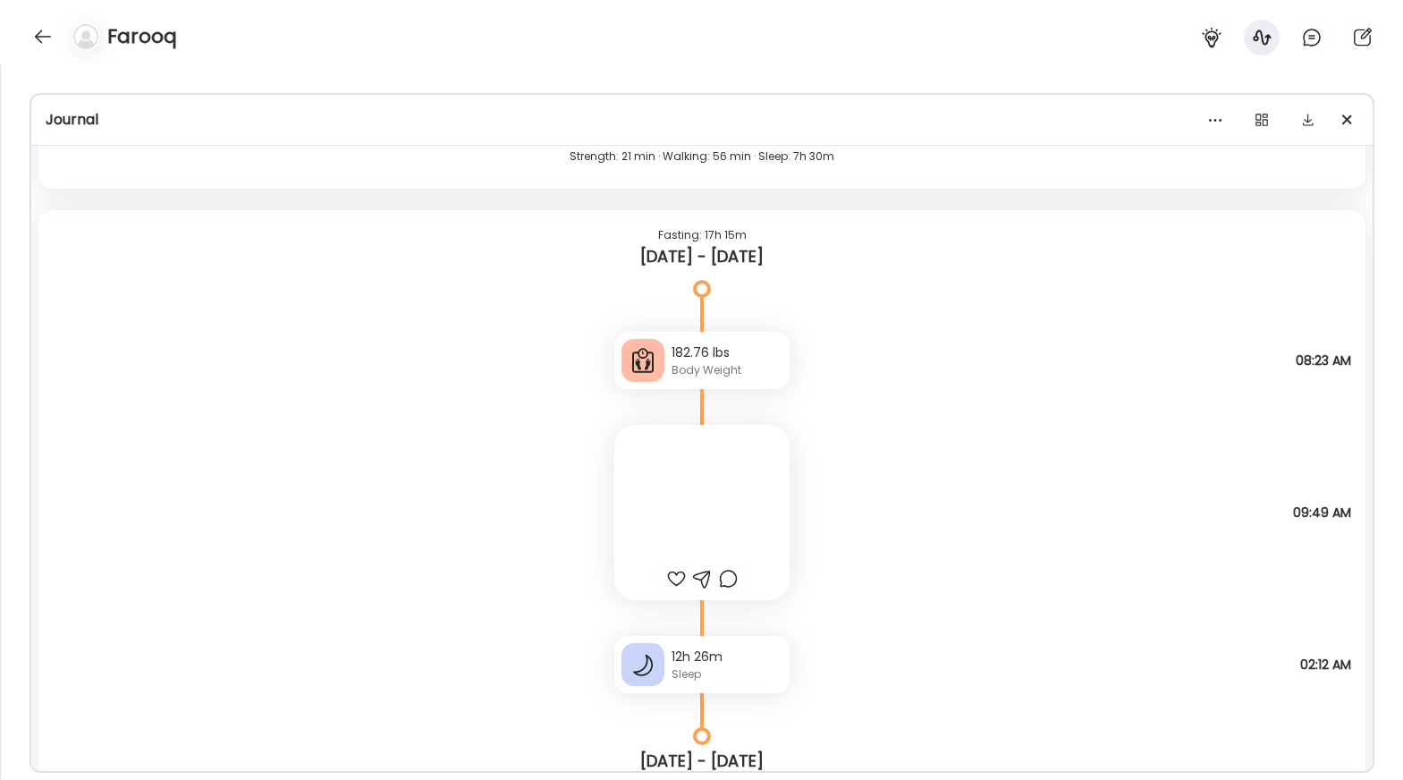
scroll to position [13954, 0]
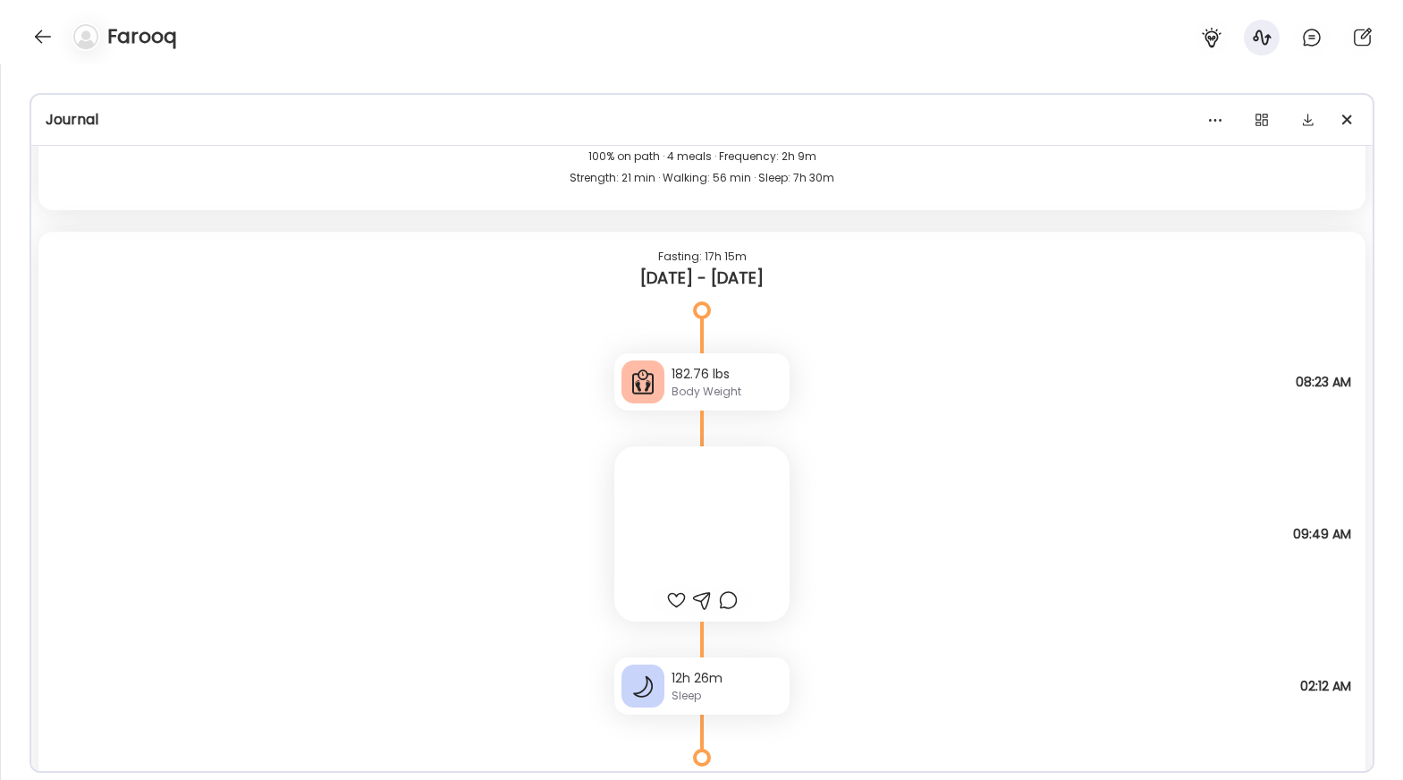
click at [749, 478] on div at bounding box center [701, 533] width 175 height 175
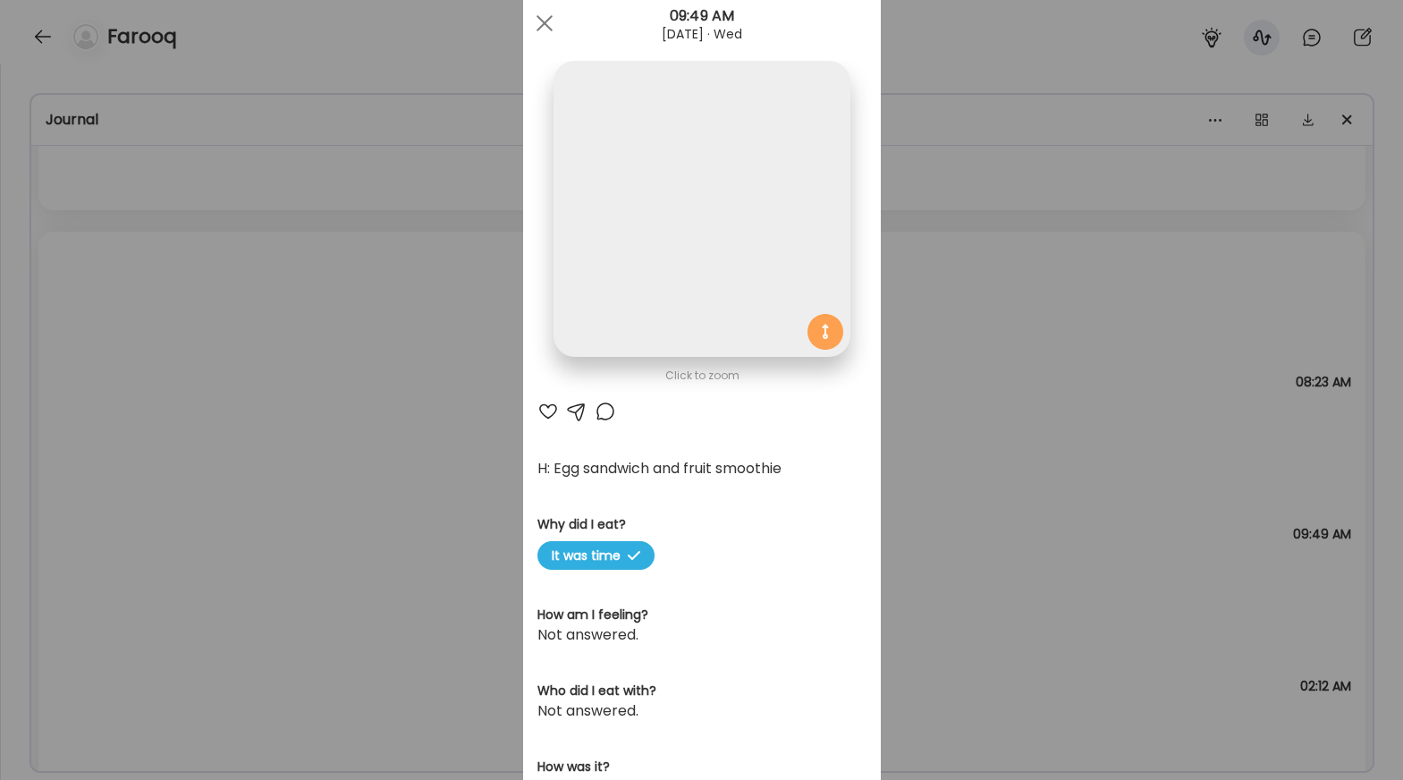
click at [747, 298] on img at bounding box center [702, 209] width 296 height 296
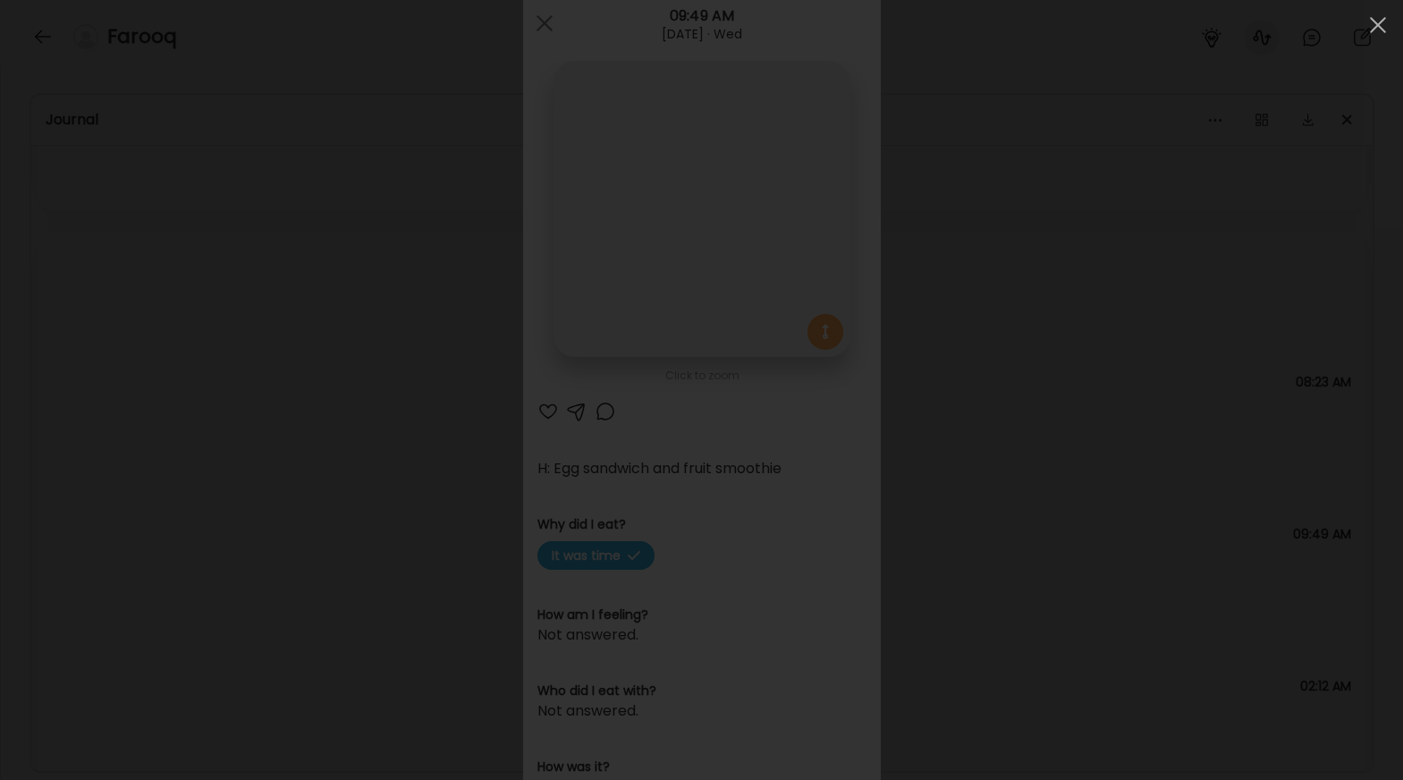
click at [947, 238] on div at bounding box center [701, 389] width 1374 height 751
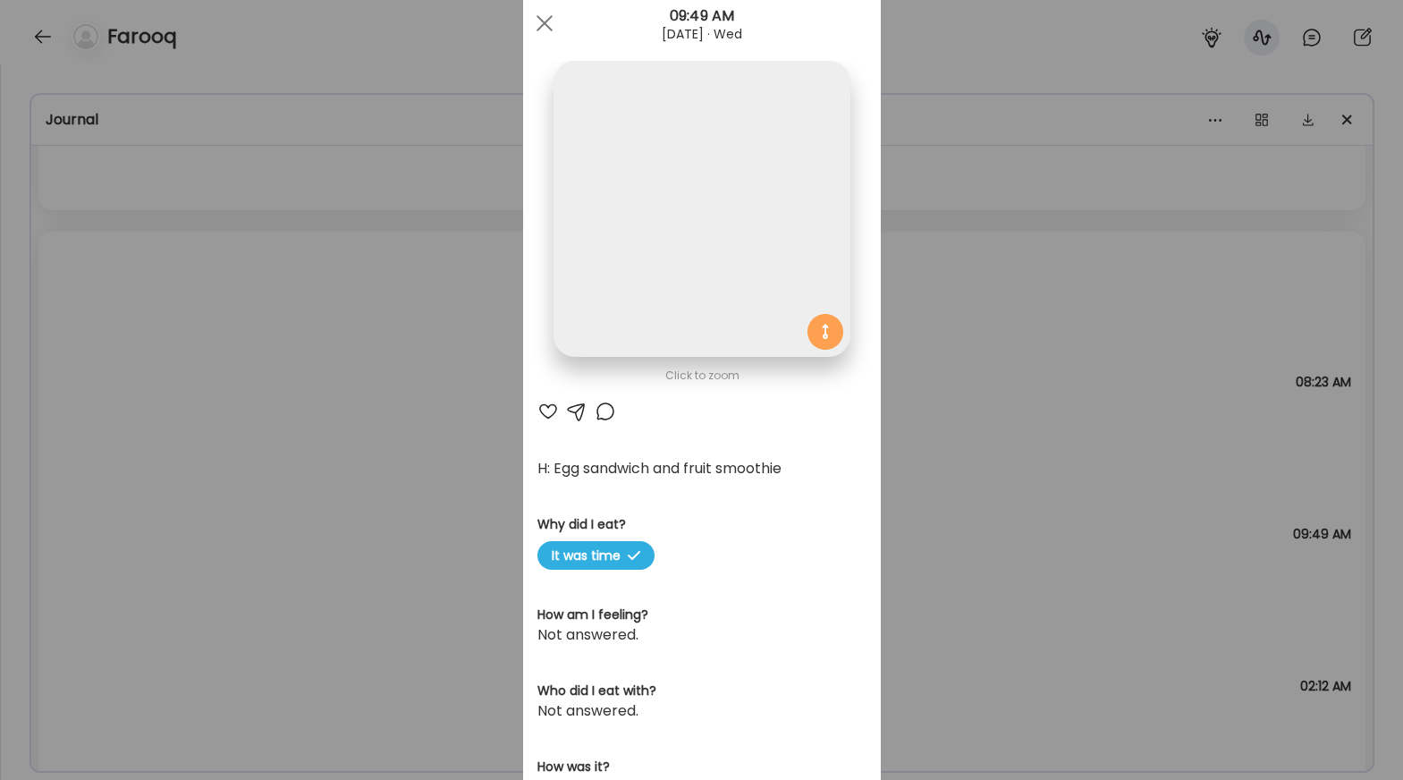
click at [1008, 226] on div "Ate Coach Dashboard Wahoo! It’s official Take a moment to set up your Coach Pro…" at bounding box center [701, 390] width 1403 height 780
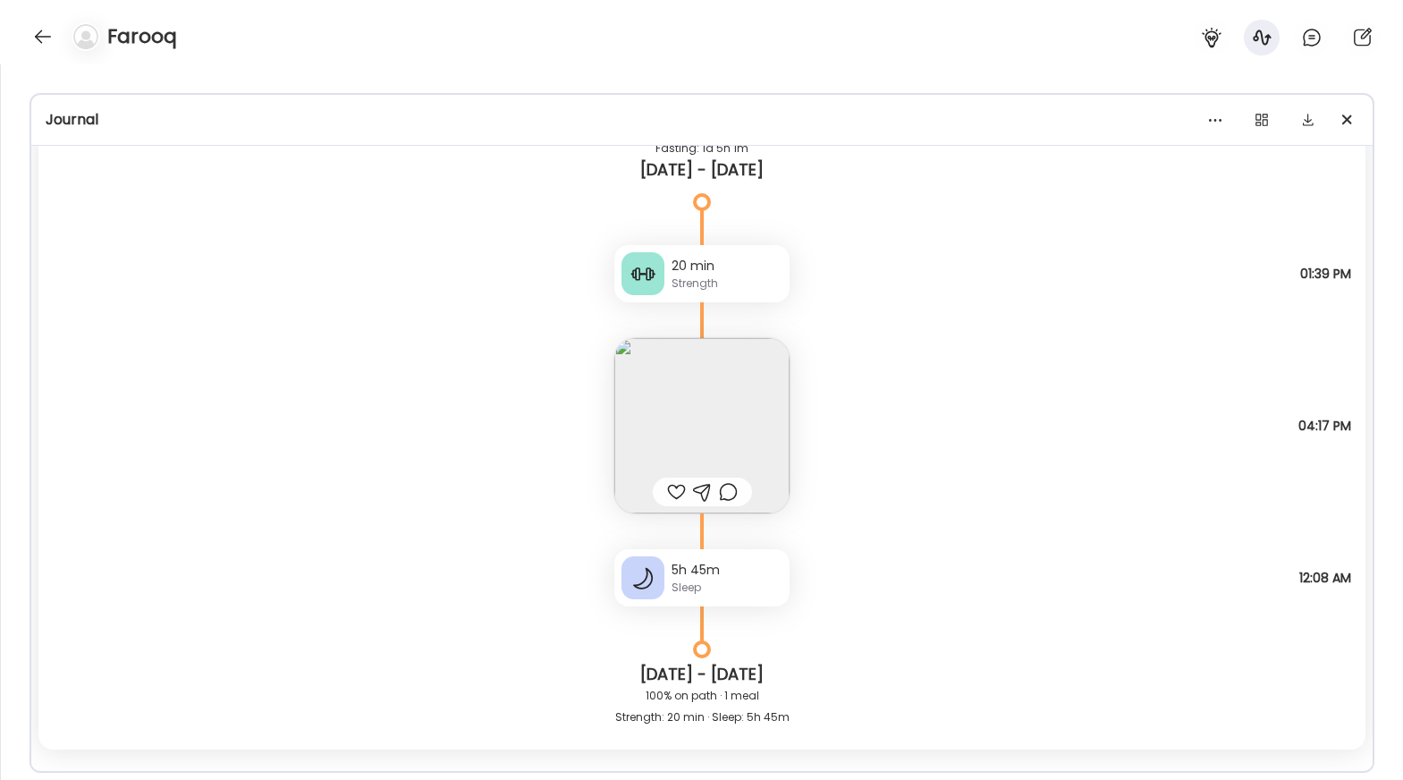
scroll to position [16329, 0]
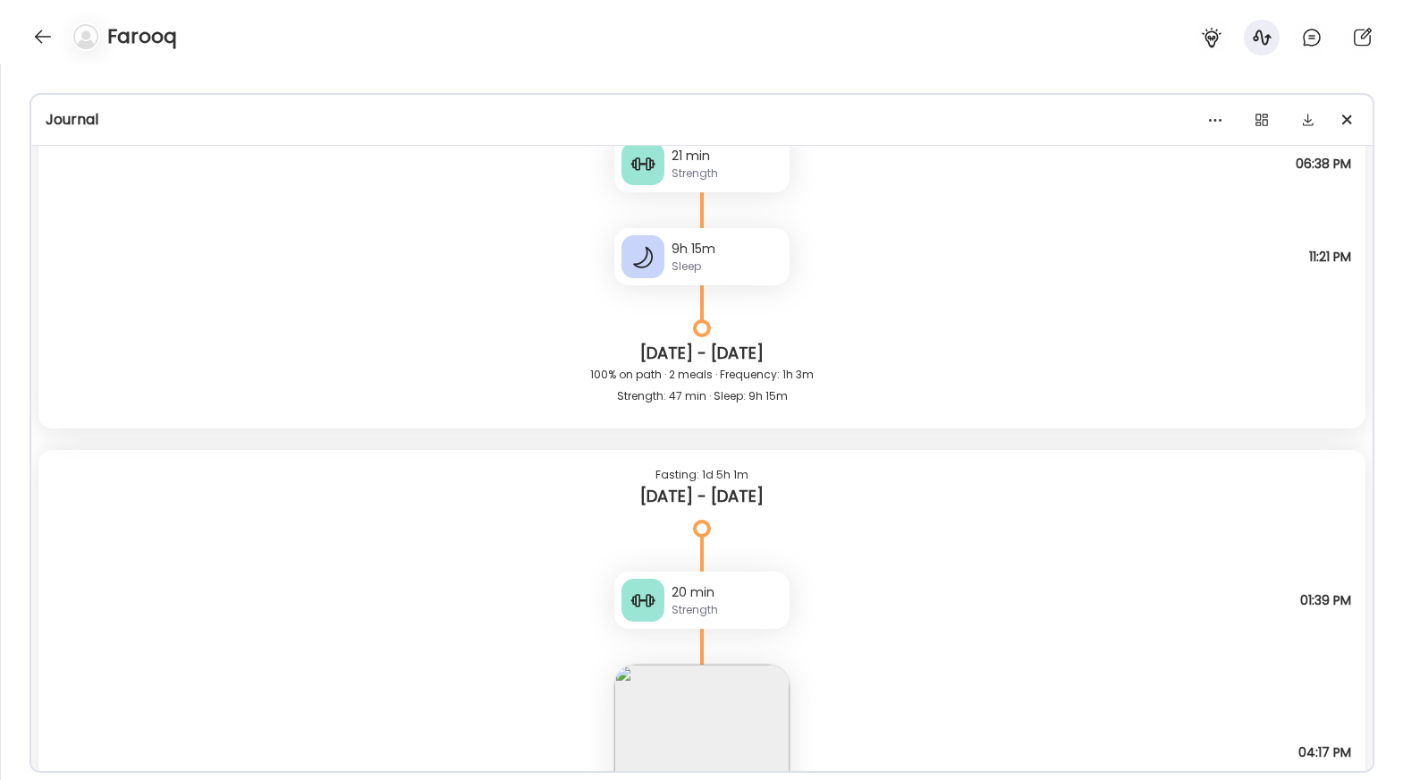
click at [753, 688] on img at bounding box center [701, 751] width 175 height 175
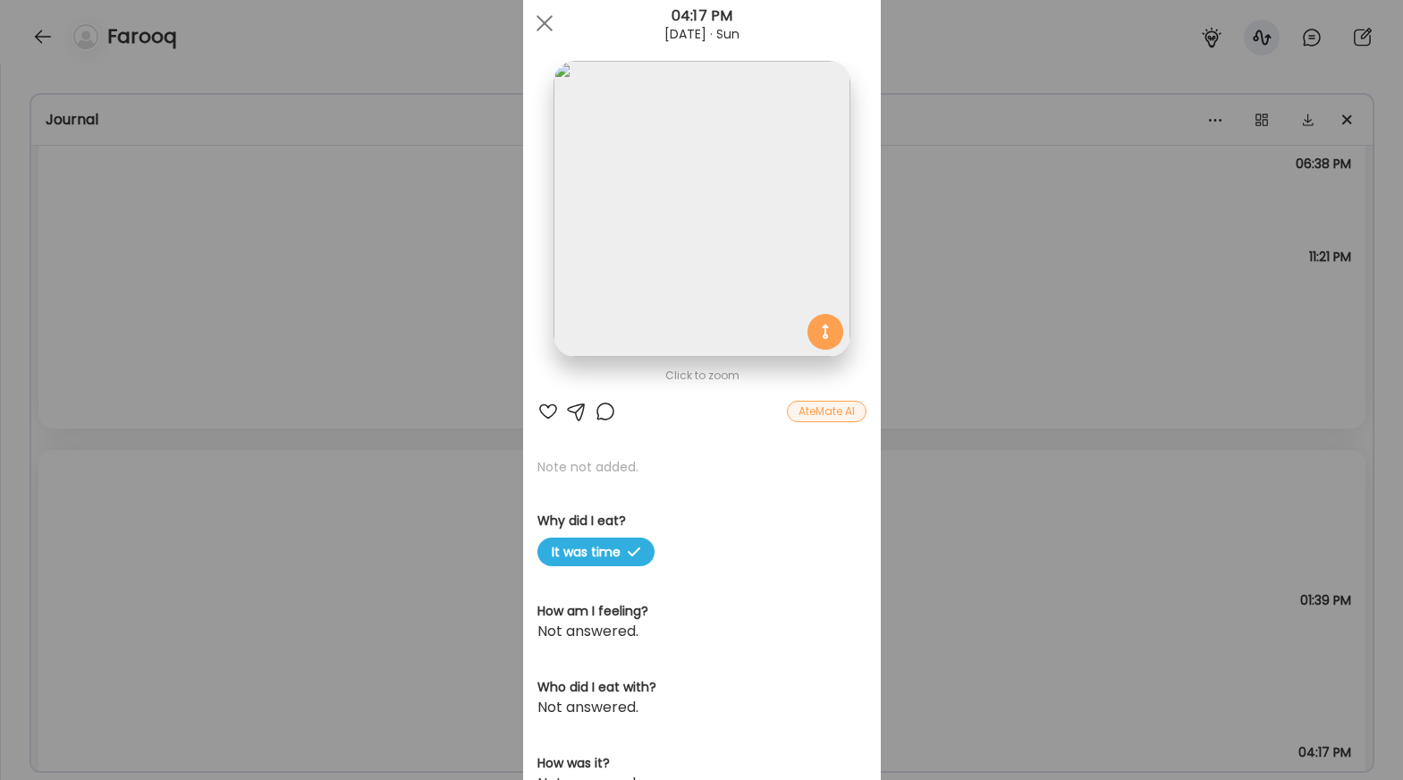
click at [776, 289] on img at bounding box center [702, 209] width 296 height 296
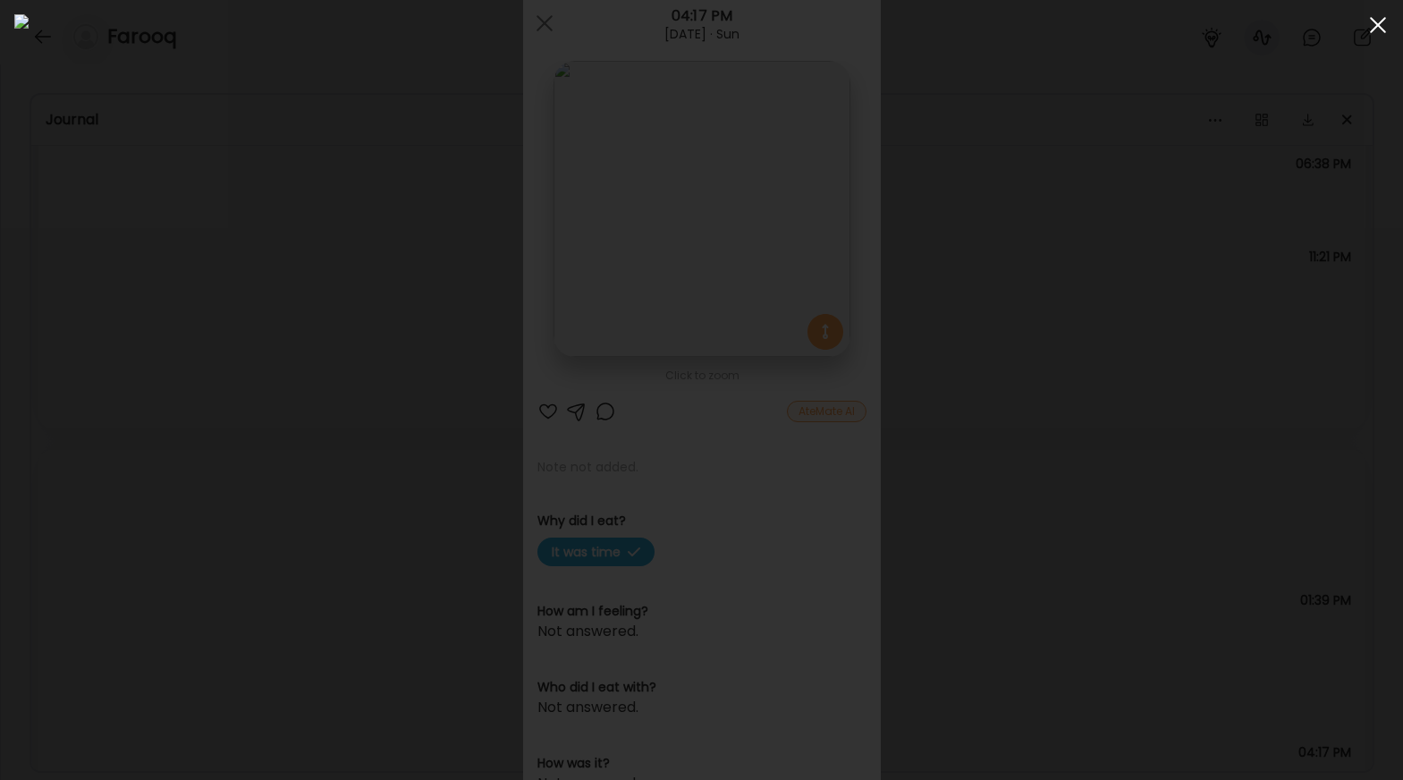
click at [1077, 18] on span at bounding box center [1378, 25] width 16 height 16
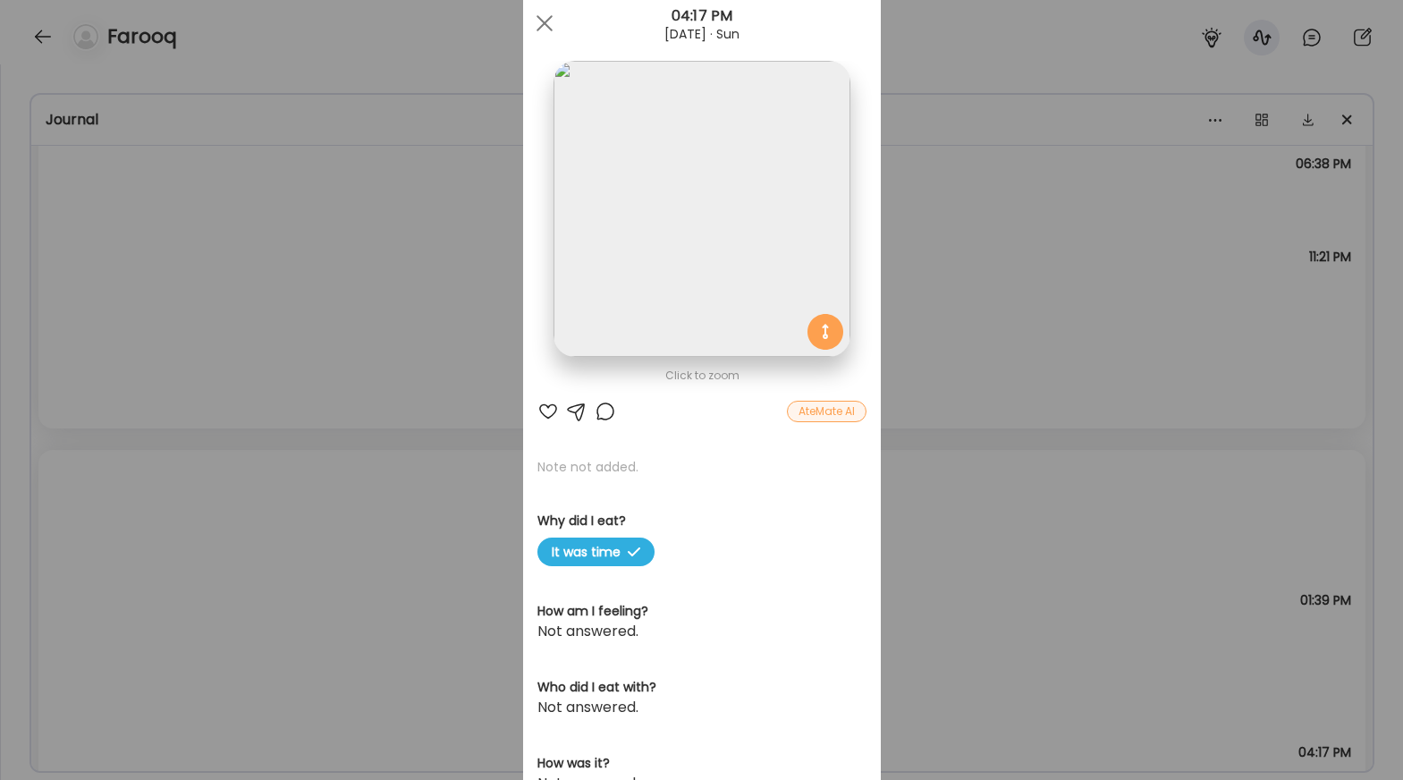
click at [1006, 495] on div "Ate Coach Dashboard Wahoo! It’s official Take a moment to set up your Coach Pro…" at bounding box center [701, 390] width 1403 height 780
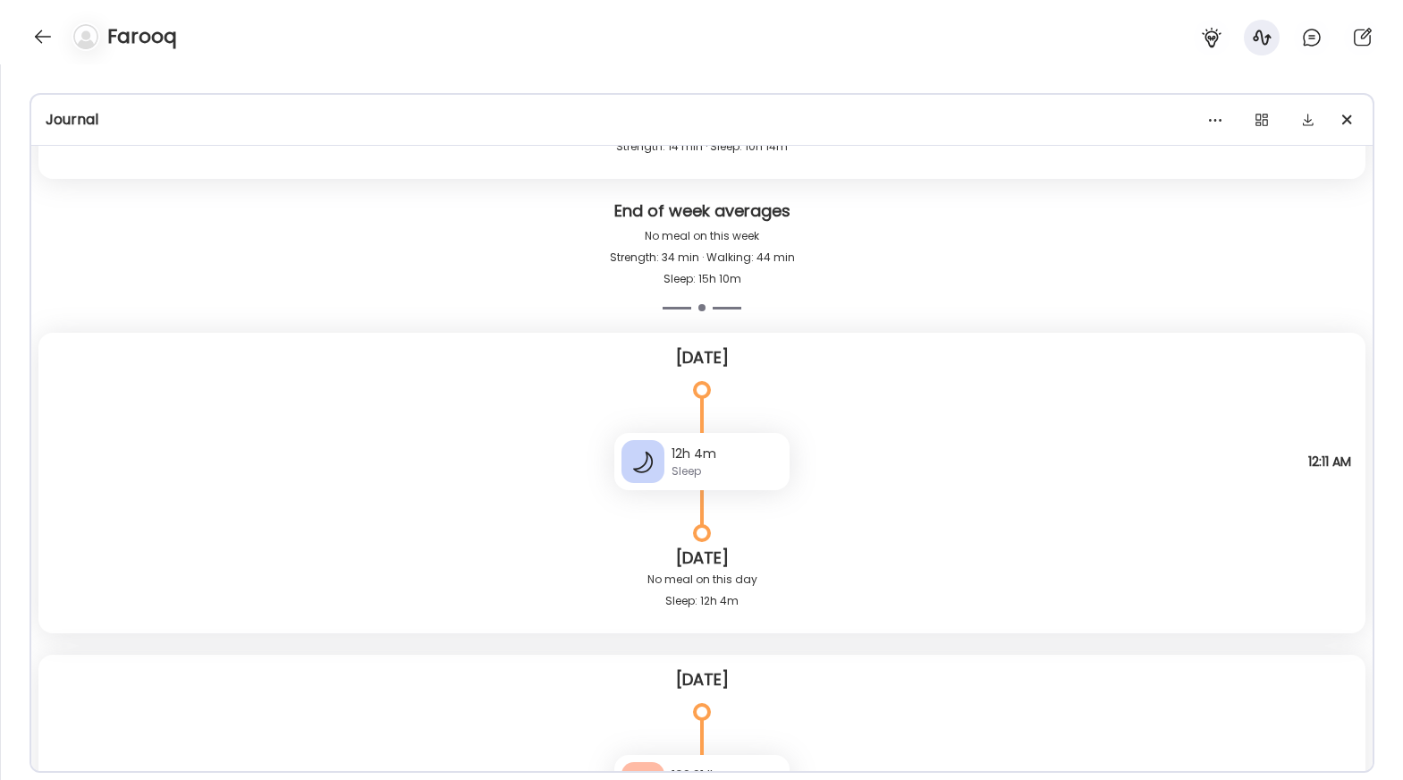
scroll to position [25687, 0]
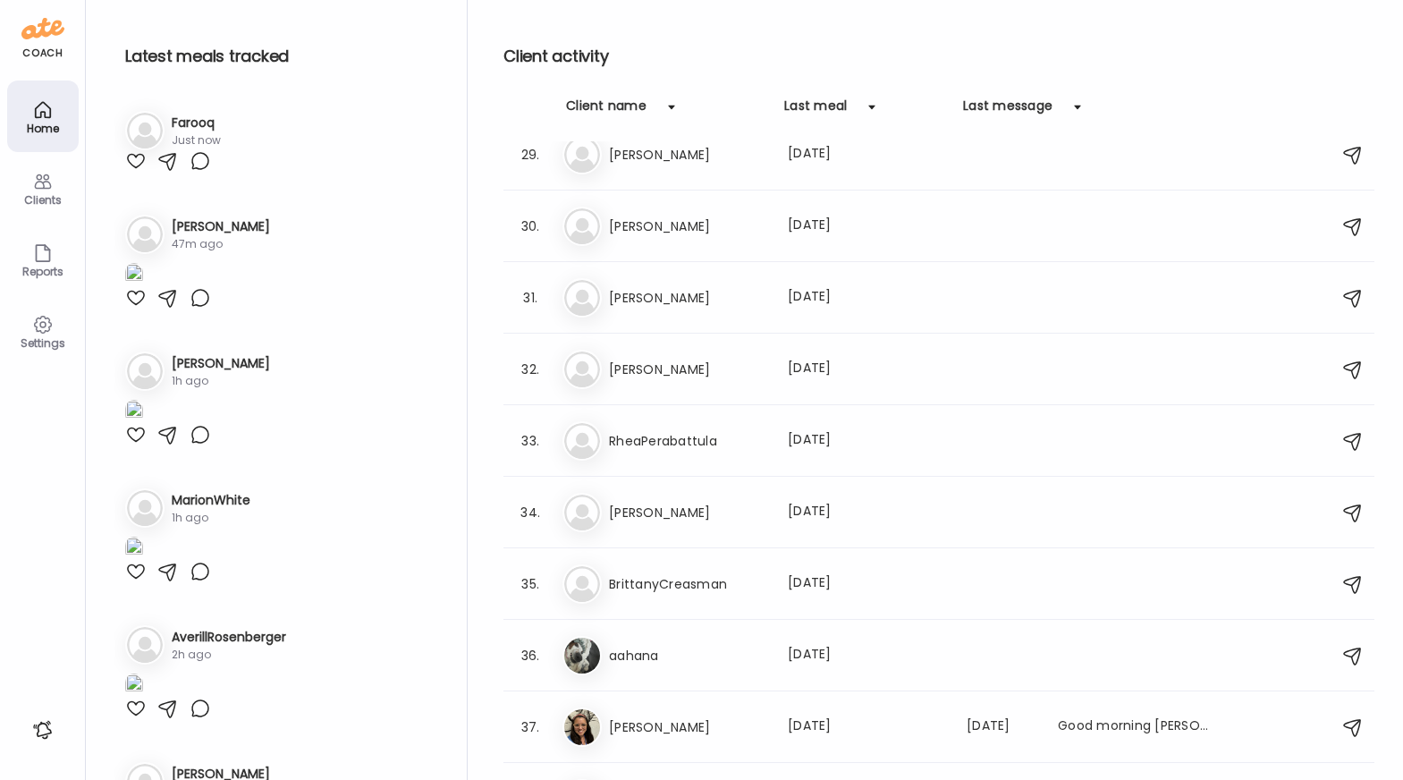
scroll to position [2569, 0]
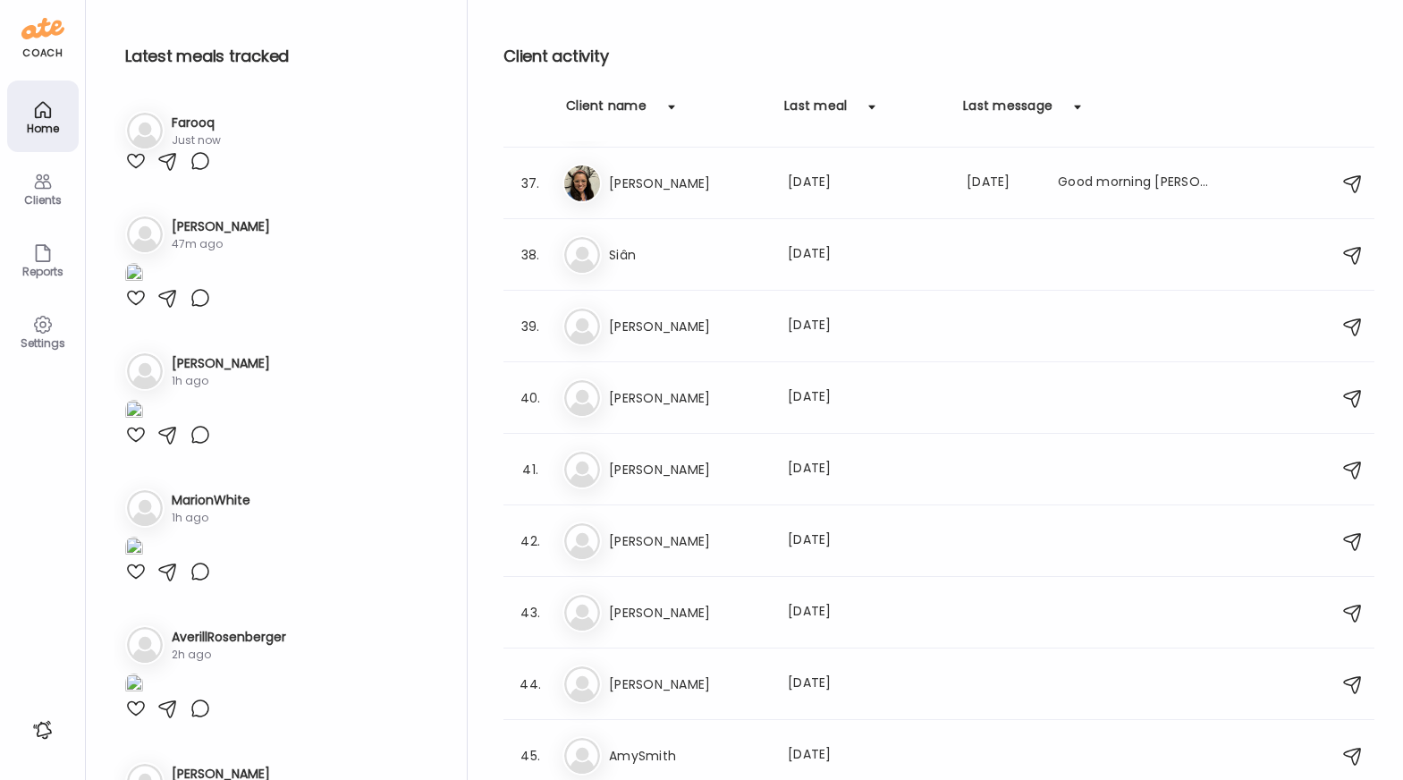
type input "**********"
click at [202, 128] on h3 "Farooq" at bounding box center [196, 123] width 49 height 19
click at [196, 123] on h3 "Farooq" at bounding box center [196, 123] width 49 height 19
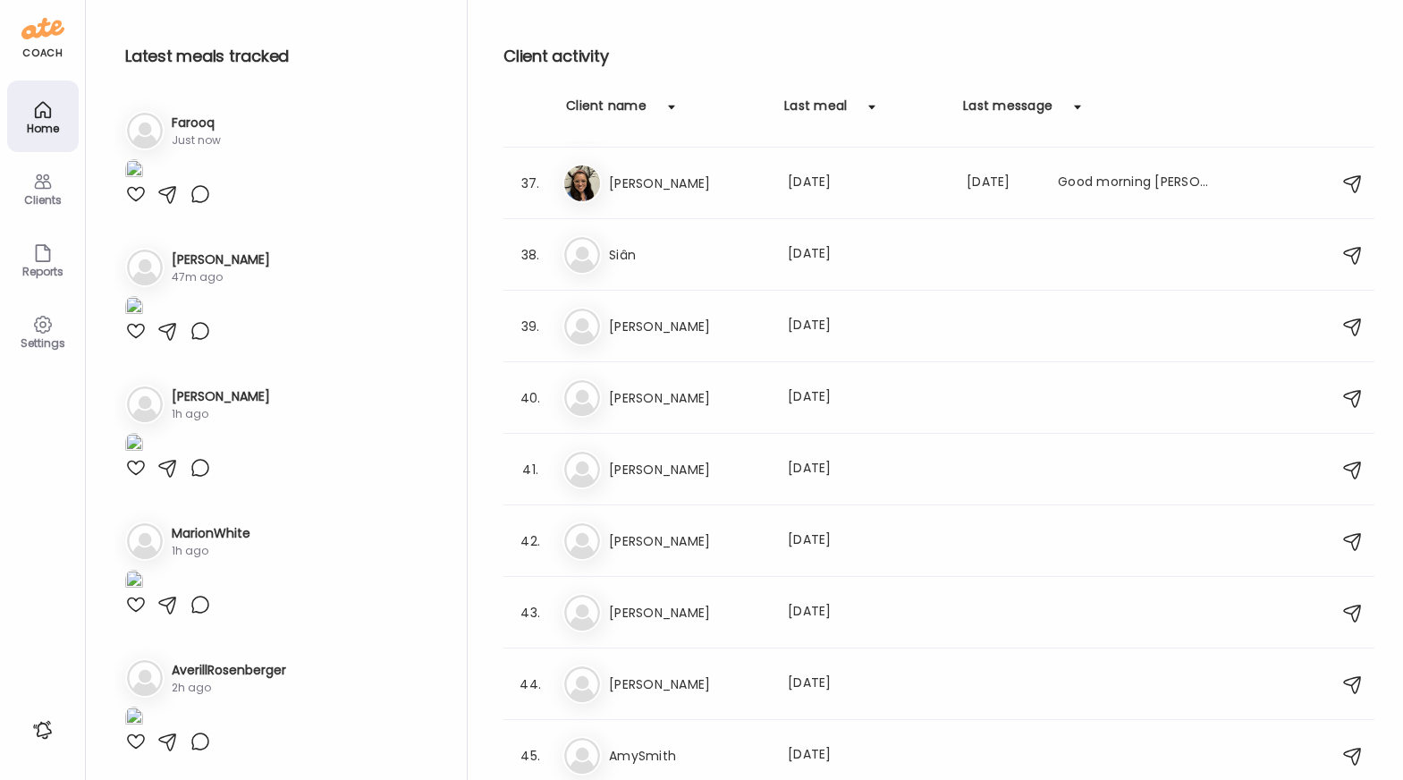
click at [152, 124] on img at bounding box center [145, 131] width 36 height 36
click at [143, 183] on img at bounding box center [134, 171] width 18 height 24
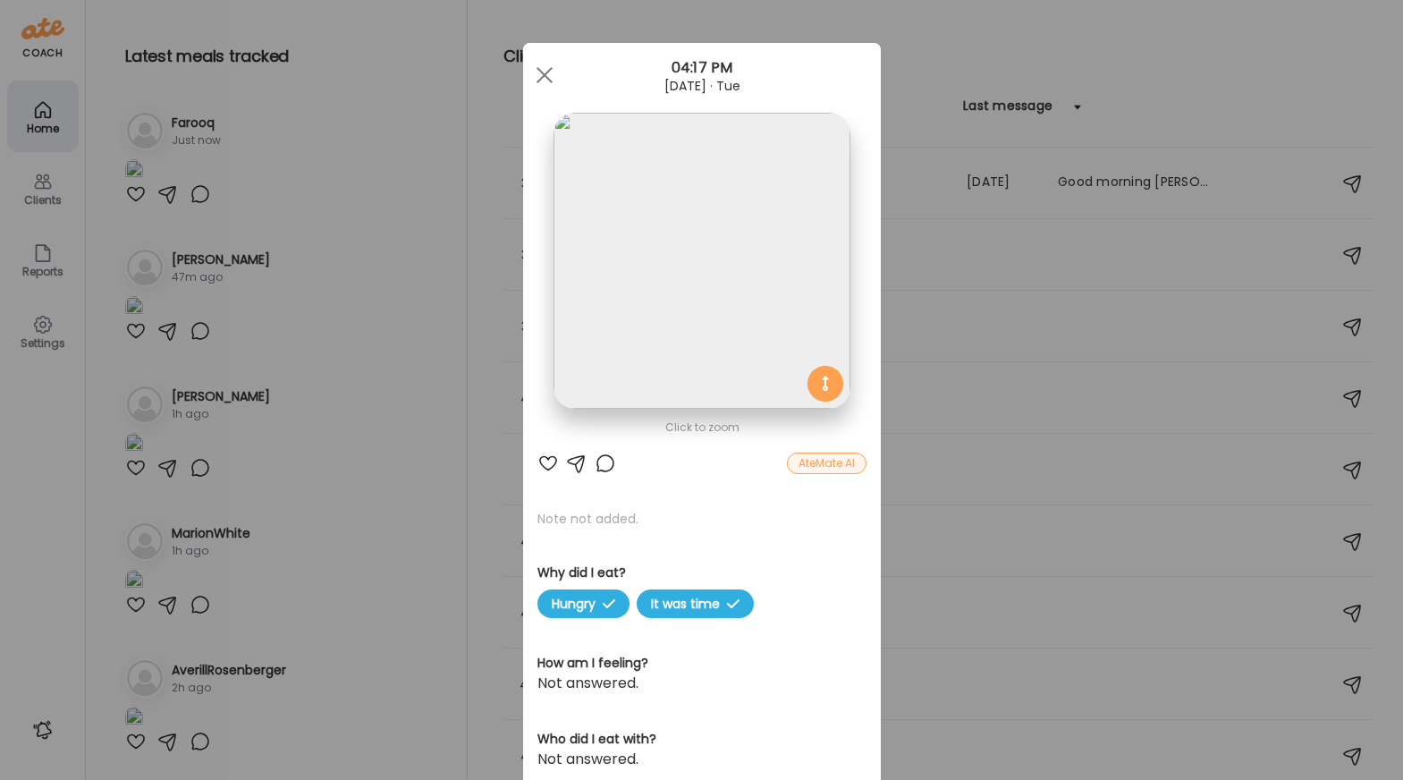
click at [673, 302] on img at bounding box center [702, 261] width 296 height 296
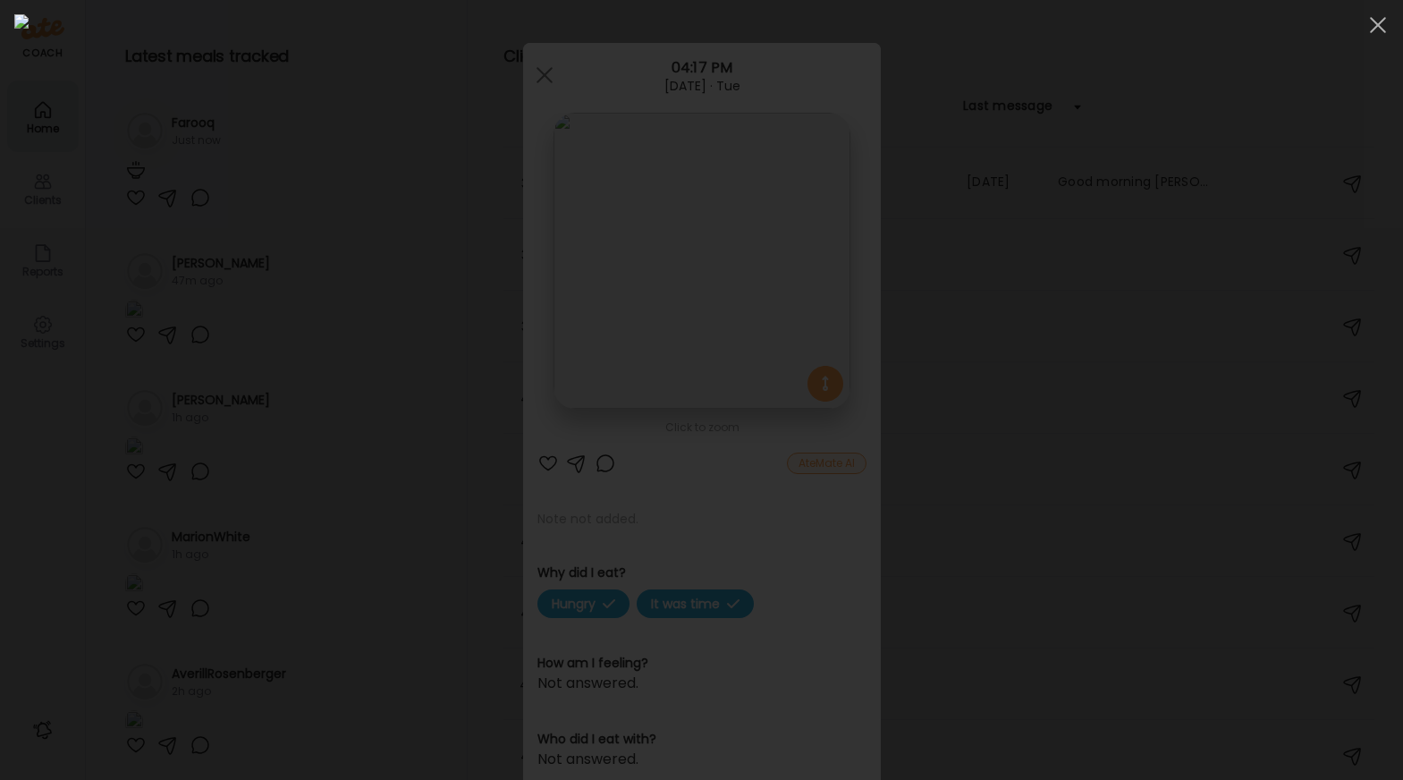
click at [1203, 213] on div at bounding box center [701, 389] width 1374 height 751
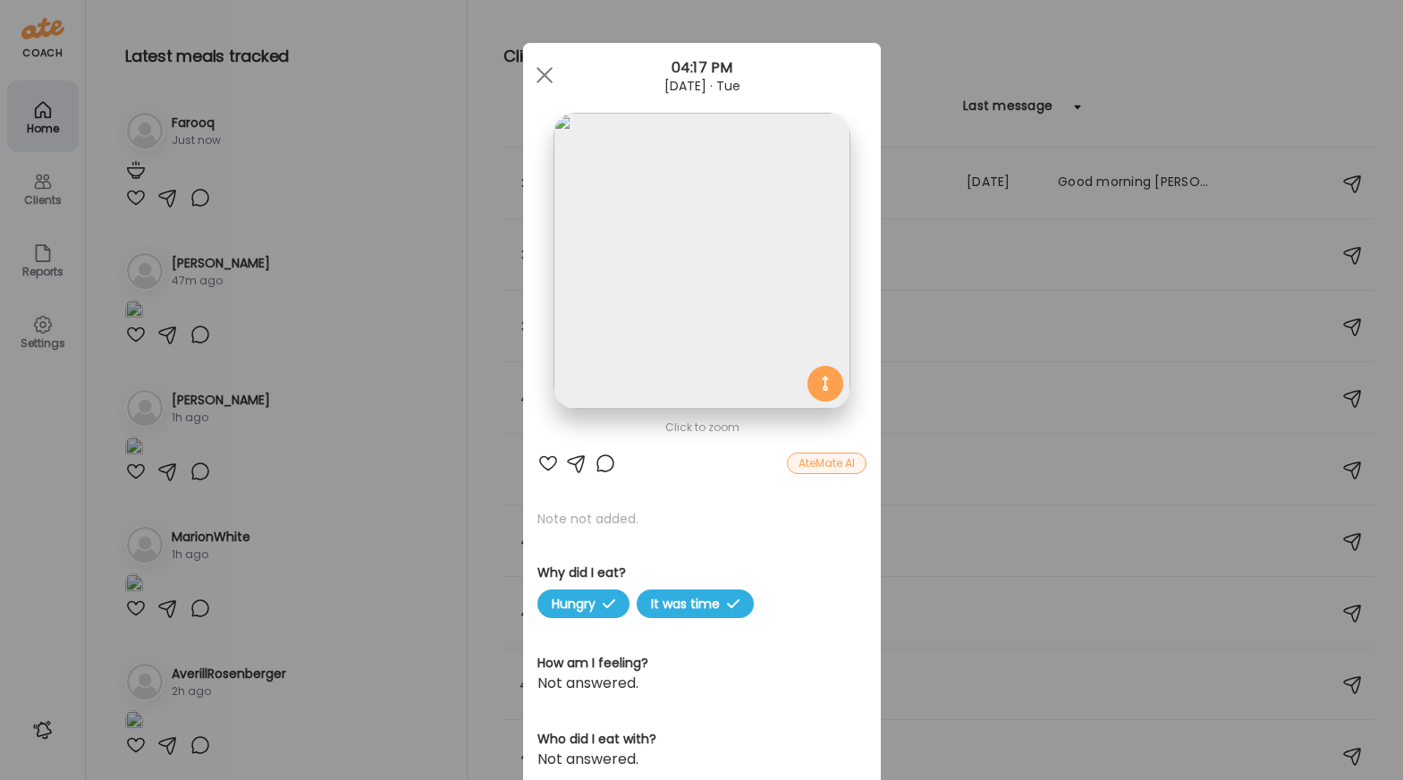
click at [1020, 231] on div "Ate Coach Dashboard Wahoo! It’s official Take a moment to set up your Coach Pro…" at bounding box center [701, 390] width 1403 height 780
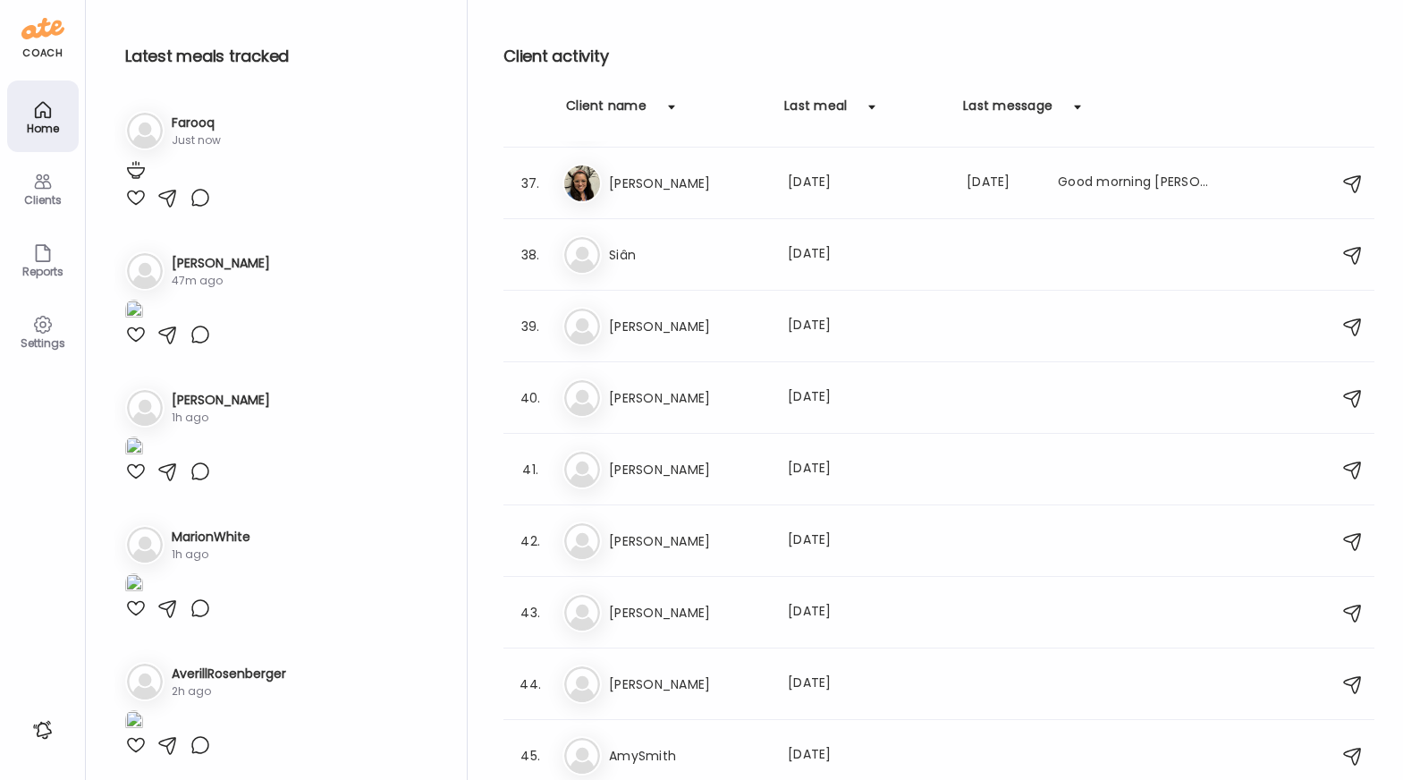
click at [177, 117] on h3 "Farooq" at bounding box center [196, 123] width 49 height 19
click at [143, 183] on img at bounding box center [134, 171] width 18 height 24
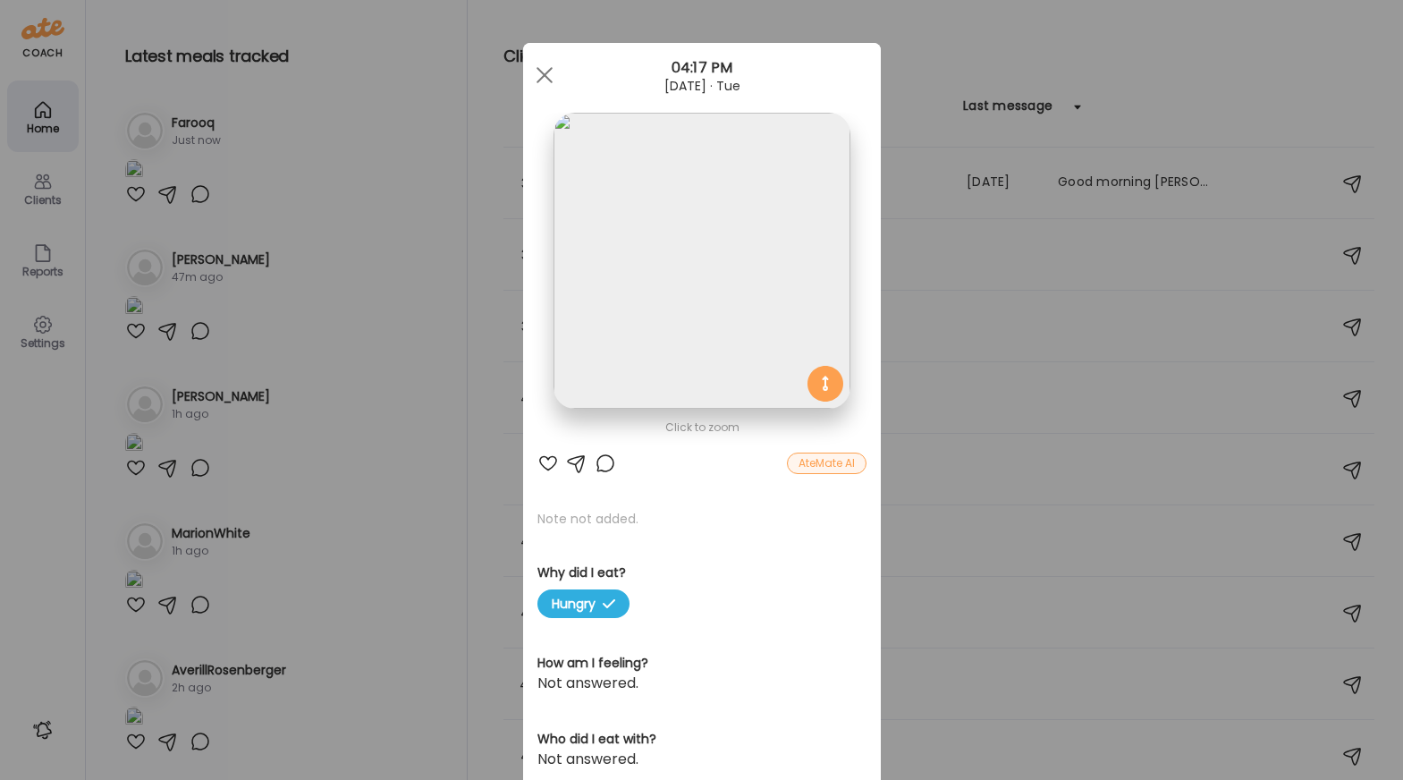
click at [745, 212] on img at bounding box center [702, 261] width 296 height 296
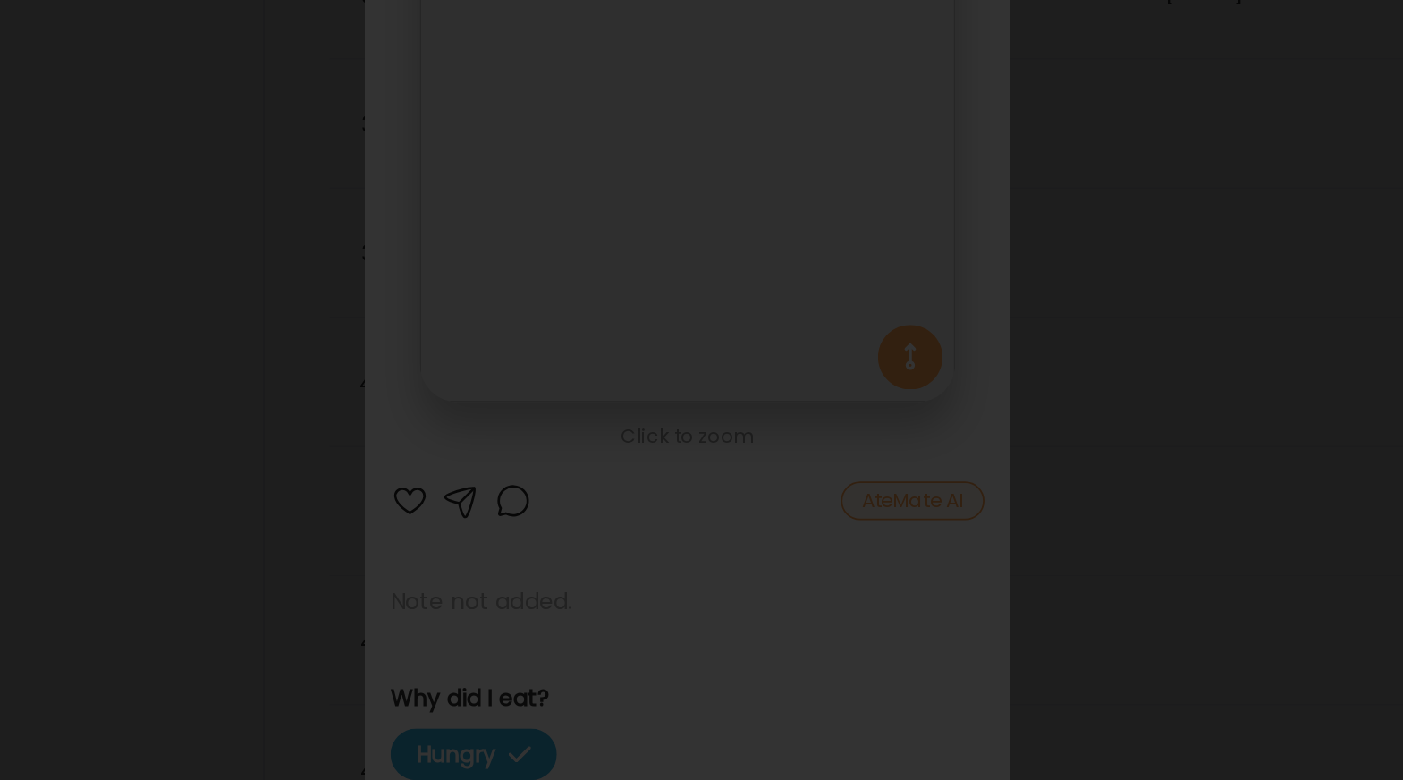
click at [1082, 326] on div at bounding box center [701, 389] width 1374 height 751
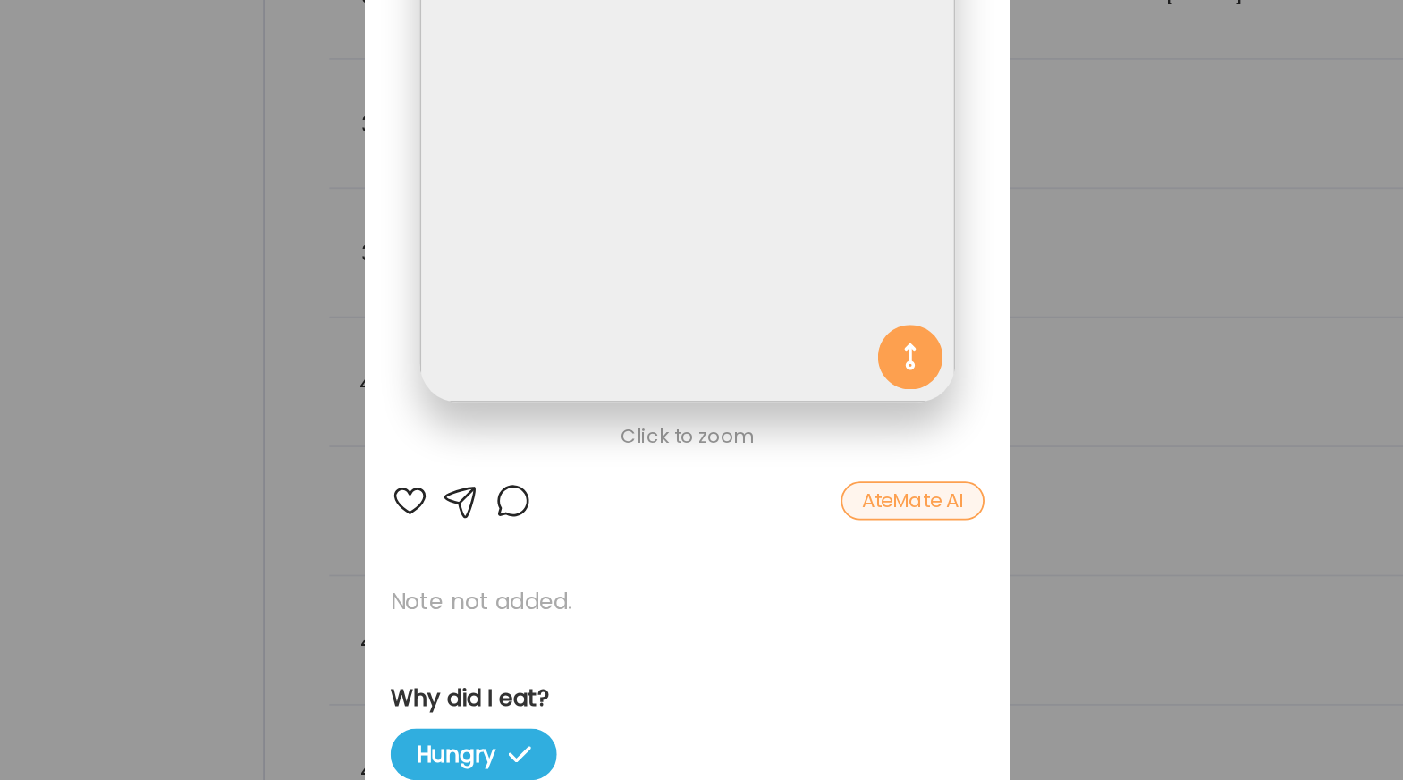
click at [960, 370] on div "Ate Coach Dashboard Wahoo! It’s official Take a moment to set up your Coach Pro…" at bounding box center [701, 390] width 1403 height 780
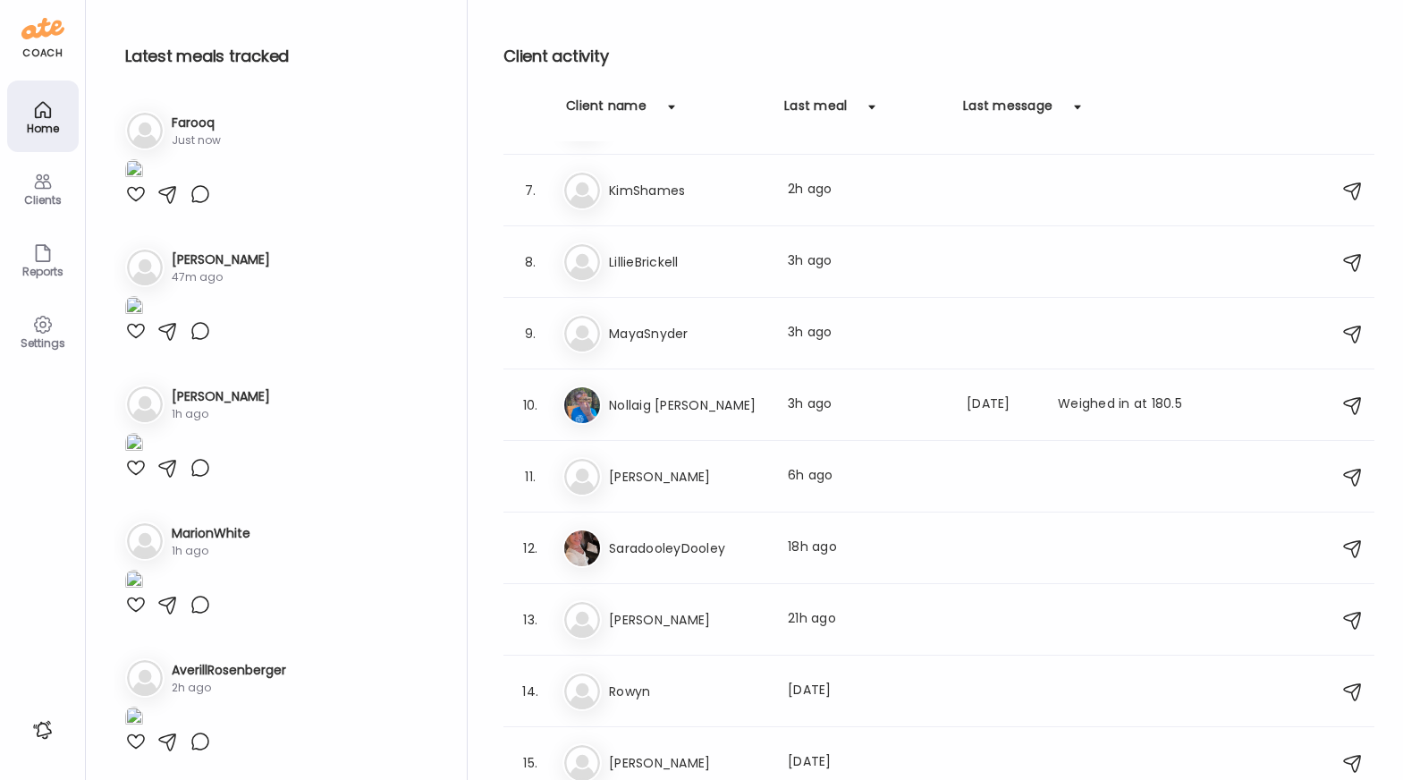
scroll to position [0, 0]
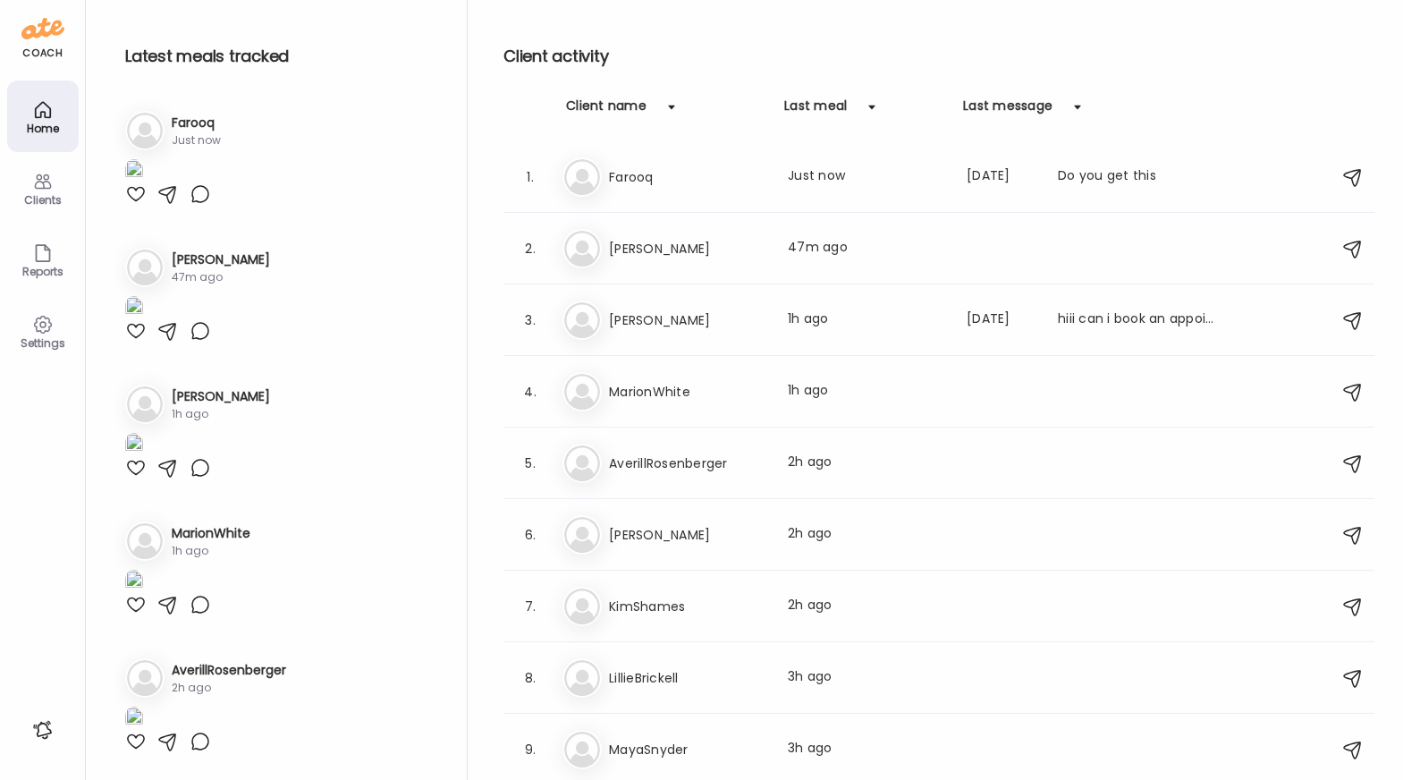
click at [644, 163] on div "[PERSON_NAME] Last meal: Just now Last message: [DATE] Do you get this" at bounding box center [941, 176] width 758 height 39
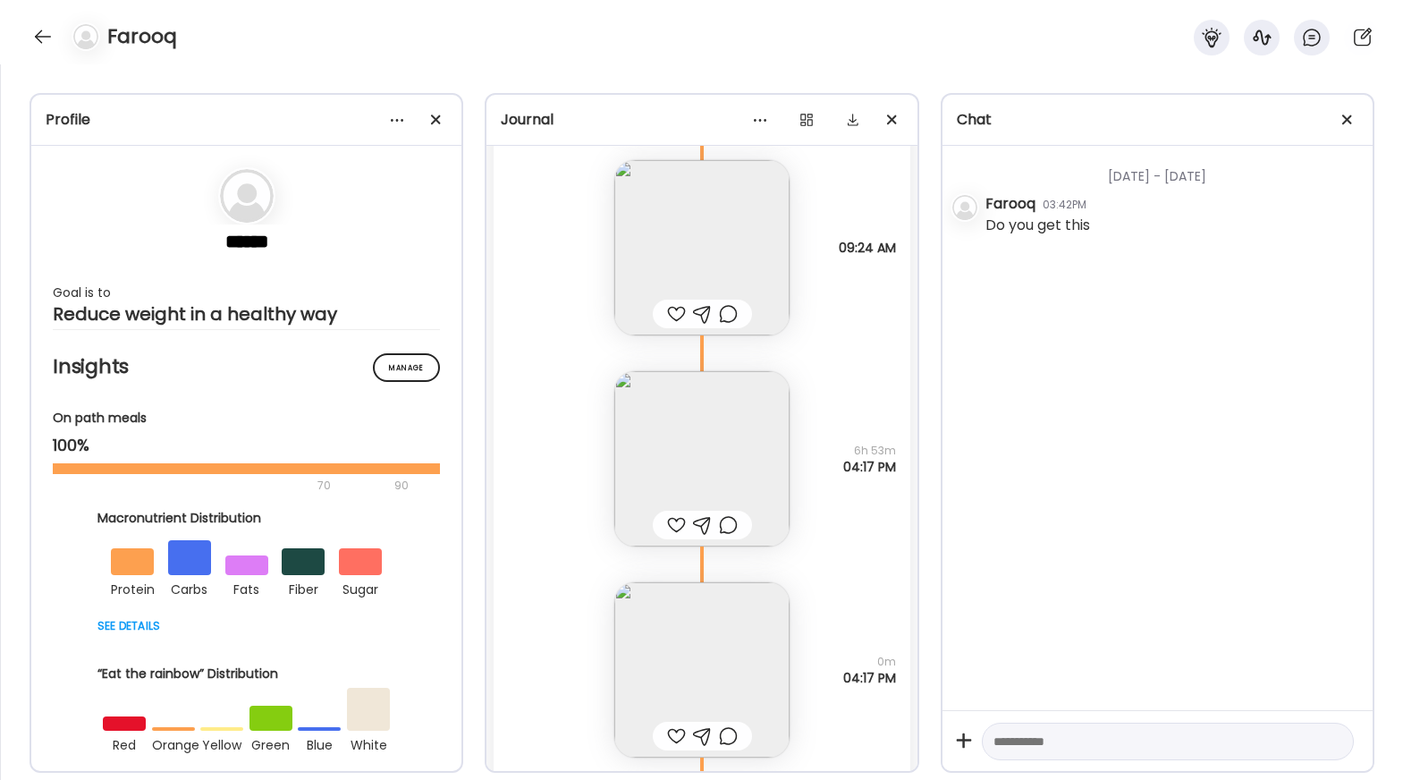
scroll to position [26218, 0]
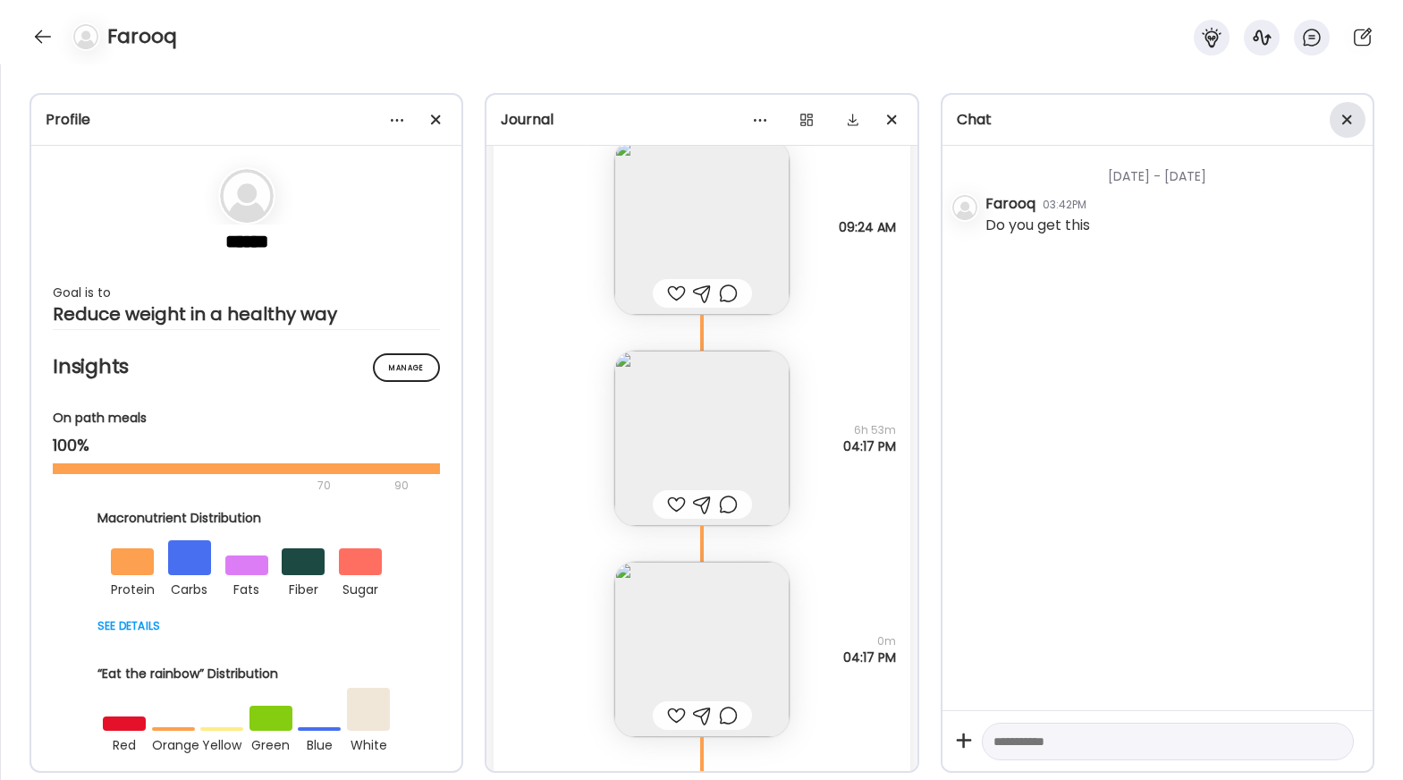
click at [1352, 110] on div at bounding box center [1348, 120] width 36 height 36
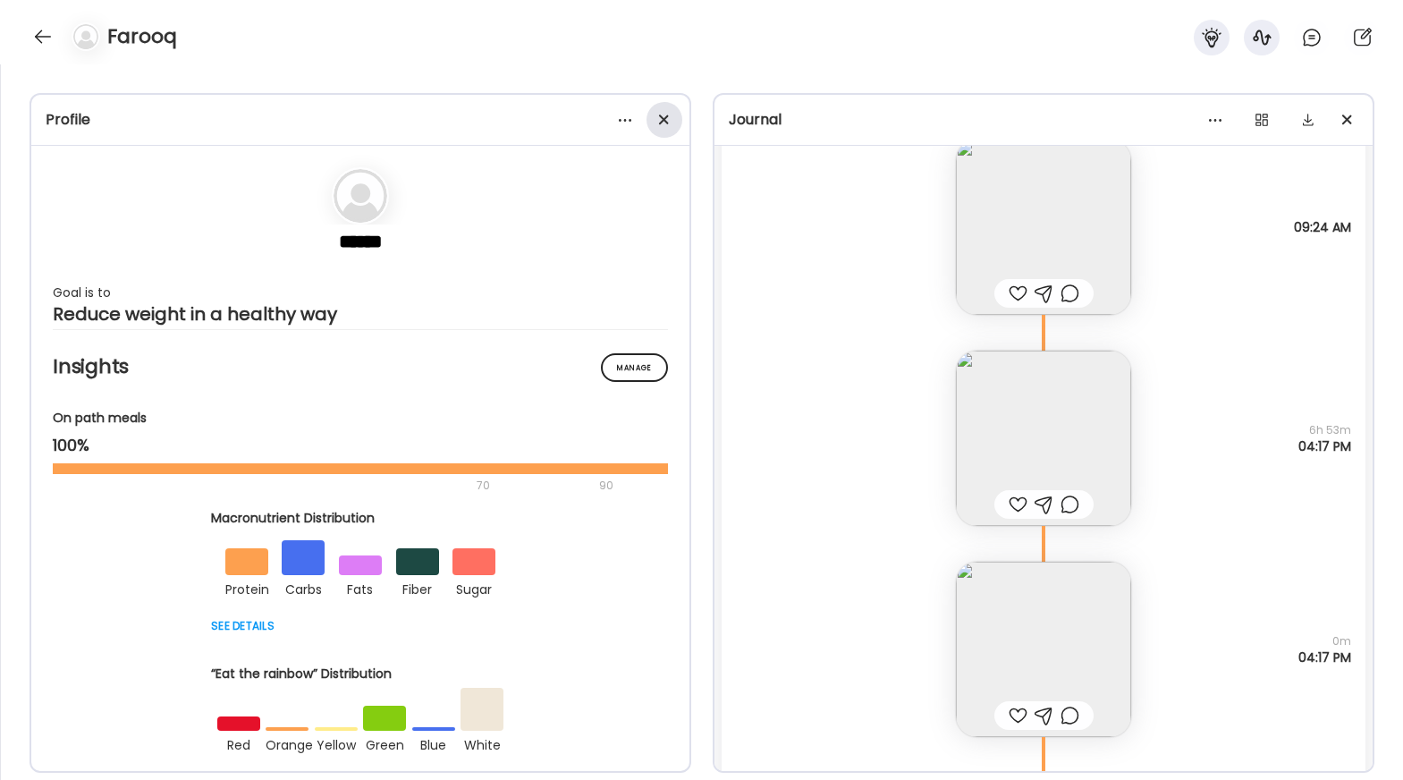
click at [673, 126] on div at bounding box center [665, 120] width 36 height 36
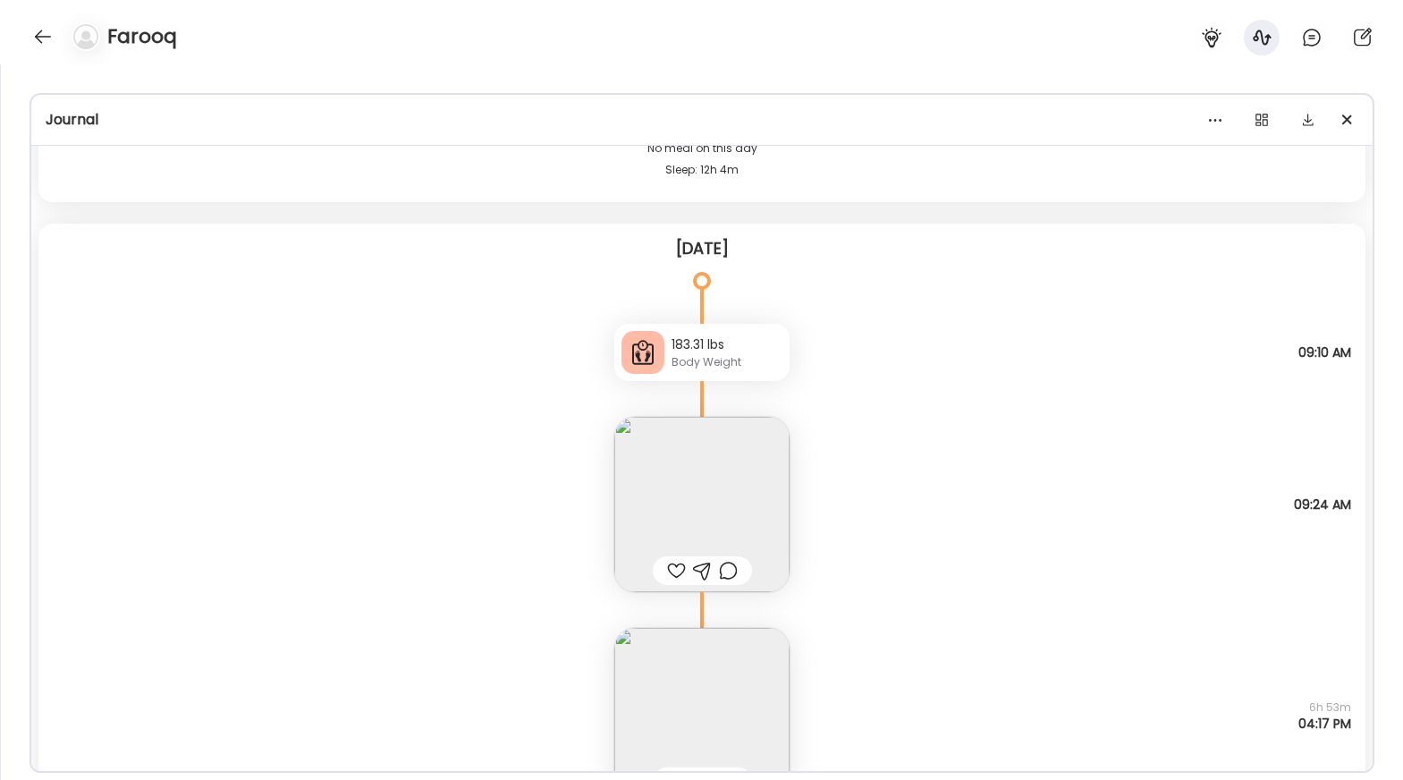
scroll to position [25938, 0]
